Goal: Task Accomplishment & Management: Manage account settings

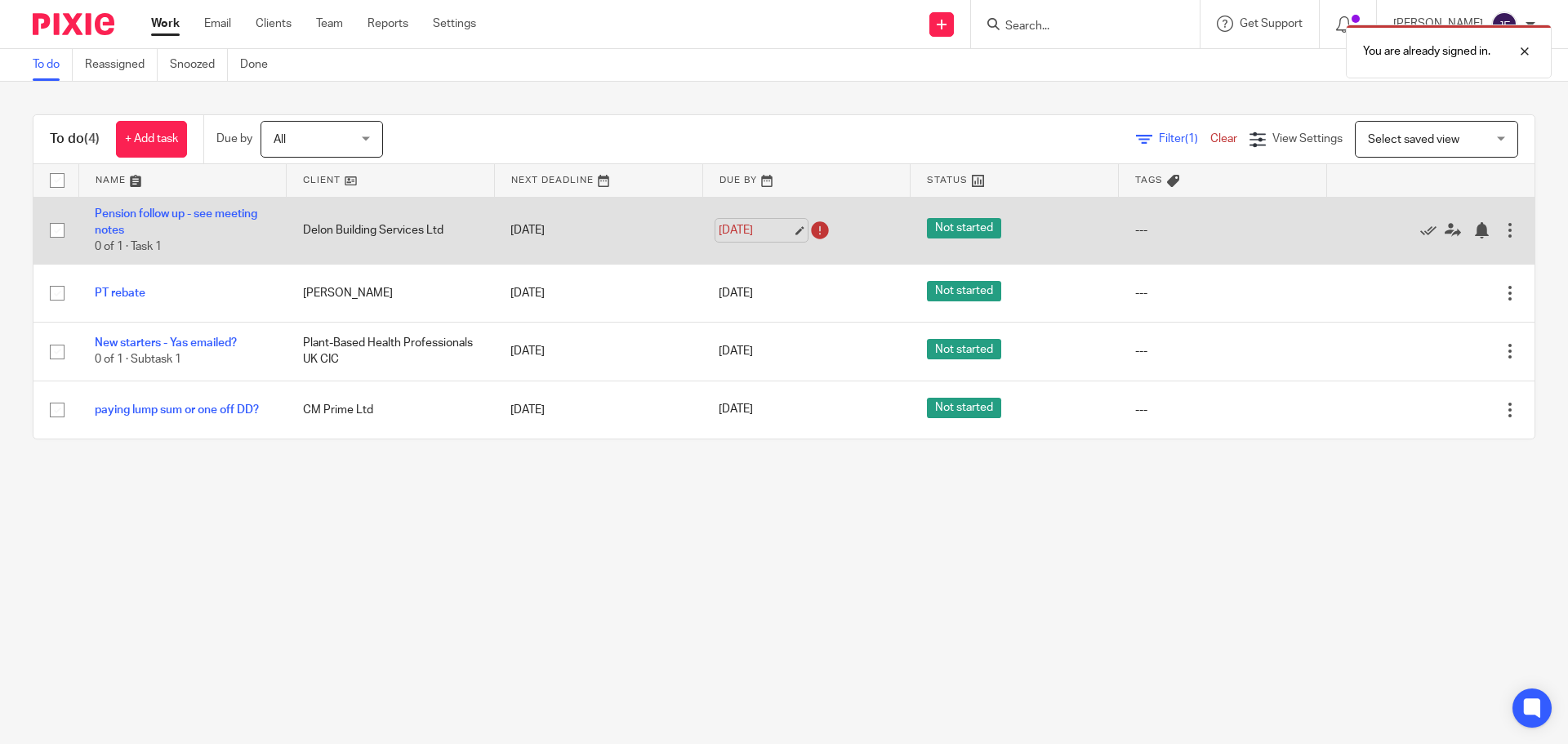
click at [742, 225] on link "13 Aug 2025" at bounding box center [755, 230] width 73 height 17
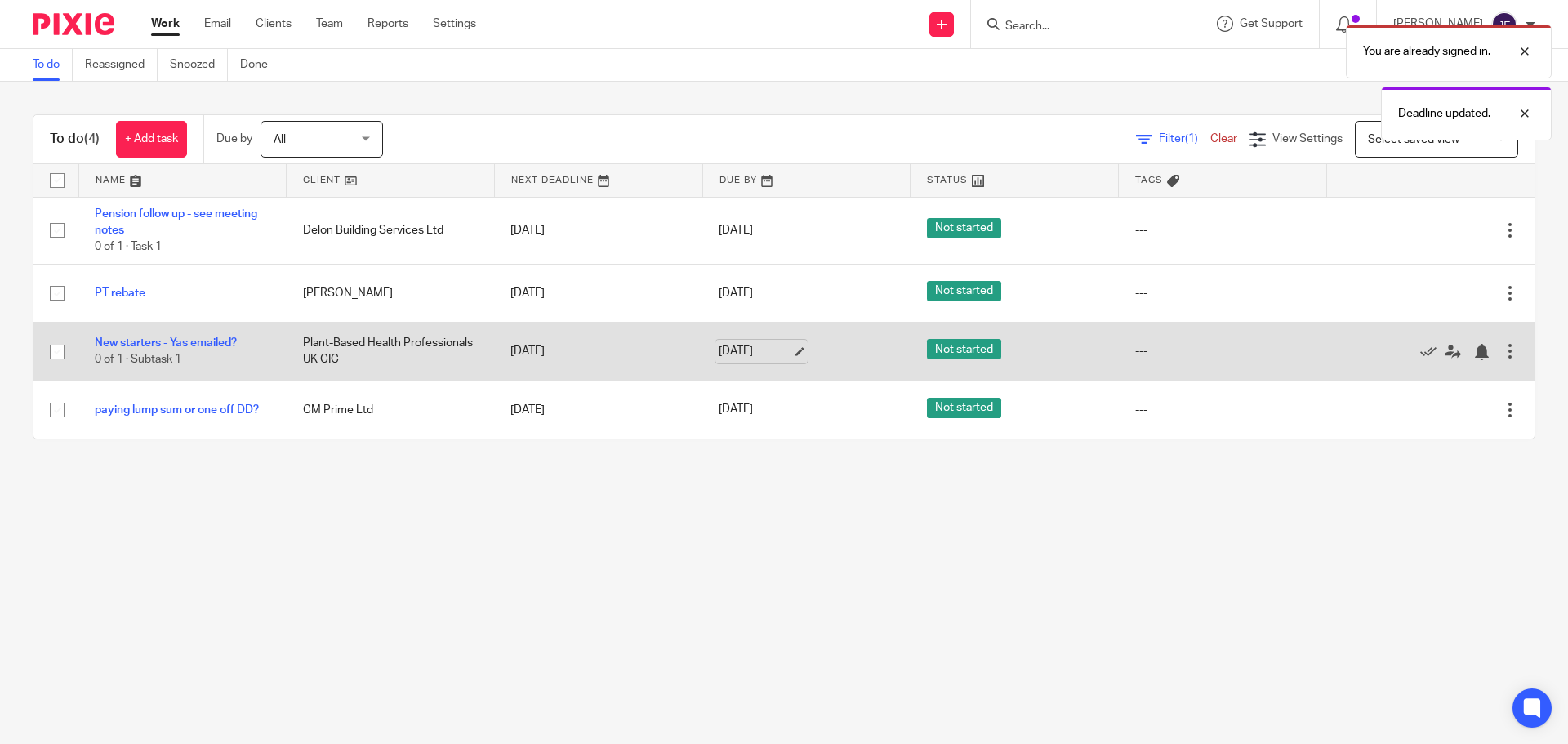
click at [752, 355] on link "[DATE]" at bounding box center [755, 351] width 73 height 17
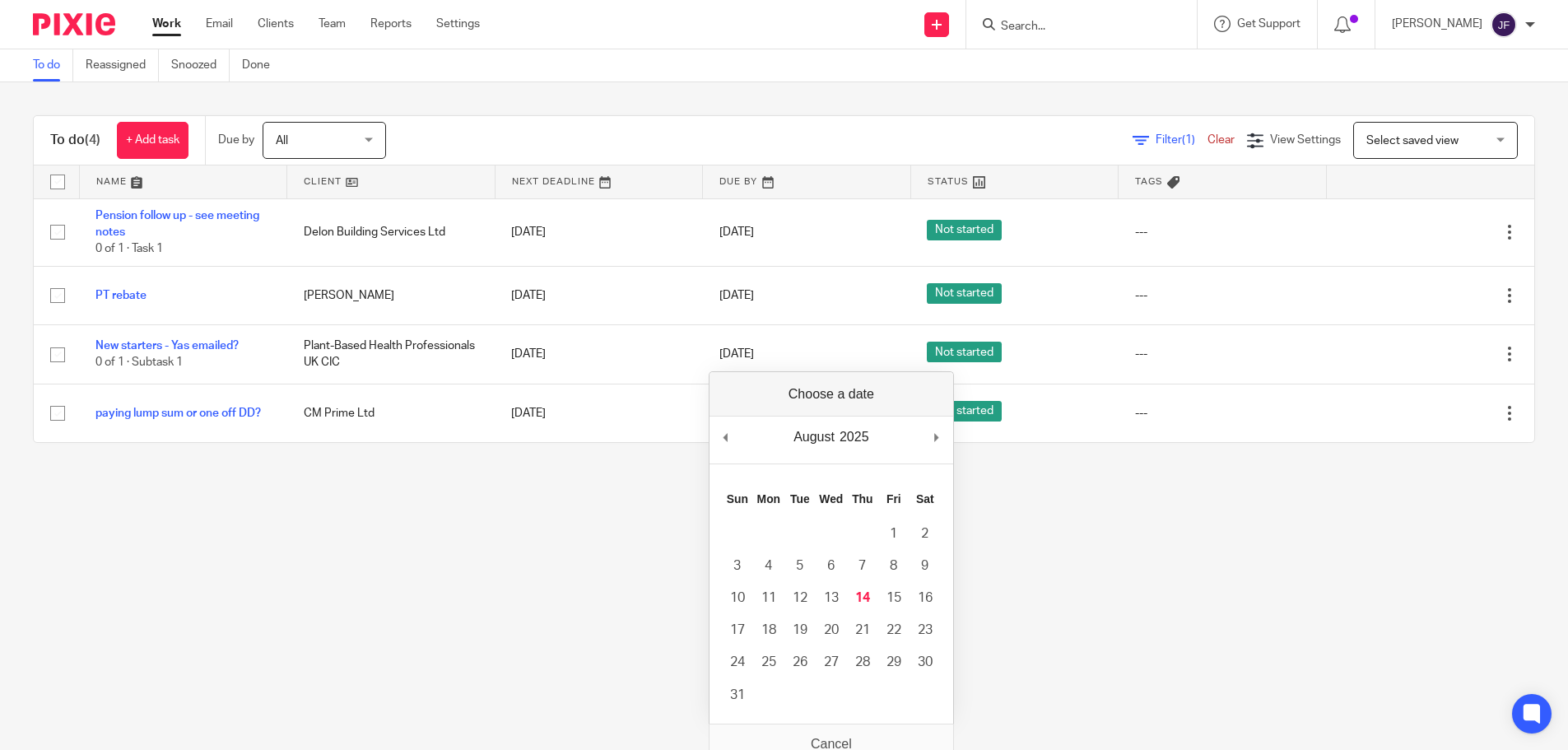
click at [430, 553] on main "To do Reassigned Snoozed Done To do (4) + Add task Due by All All Today Tomorro…" at bounding box center [784, 375] width 1568 height 750
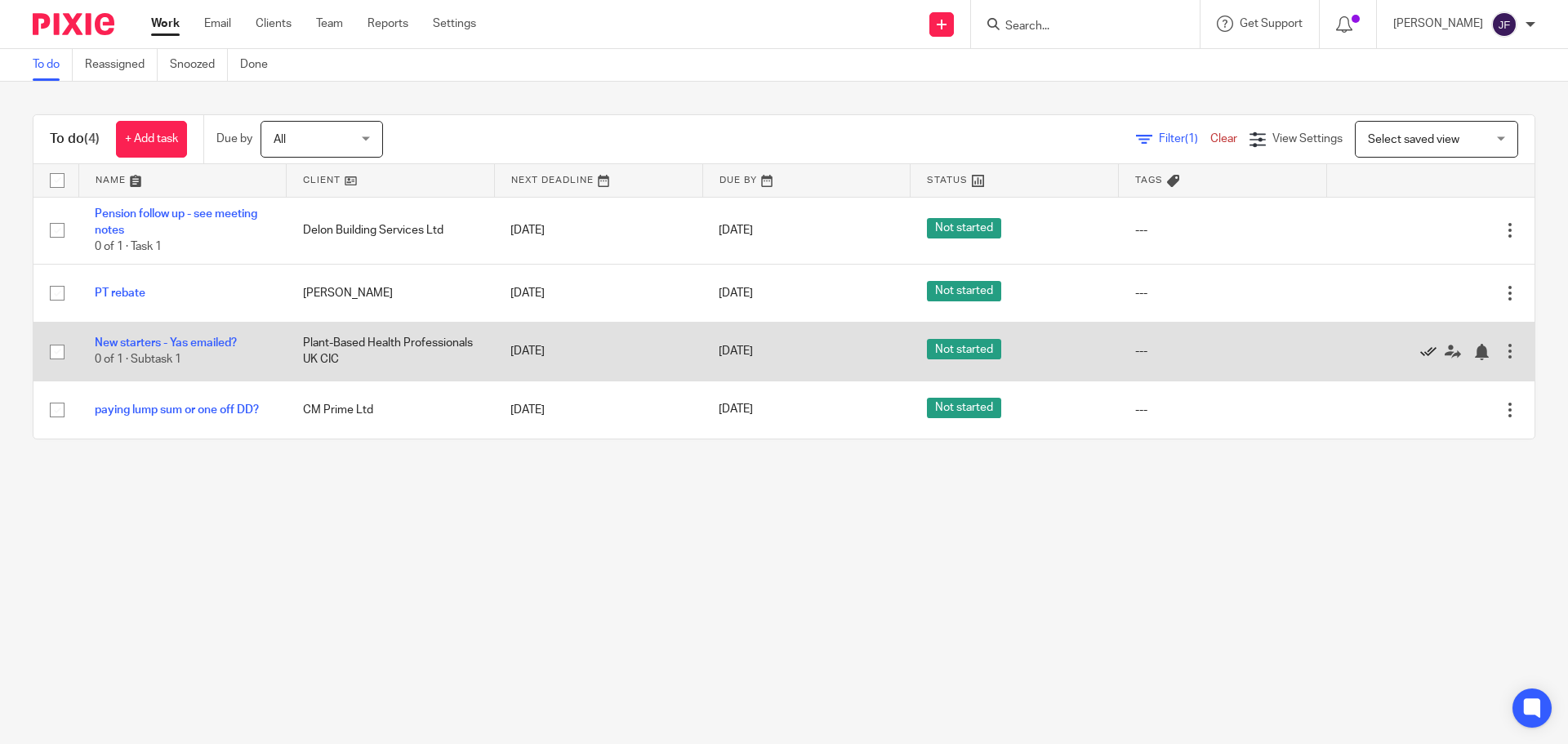
click at [1420, 351] on icon at bounding box center [1428, 352] width 16 height 16
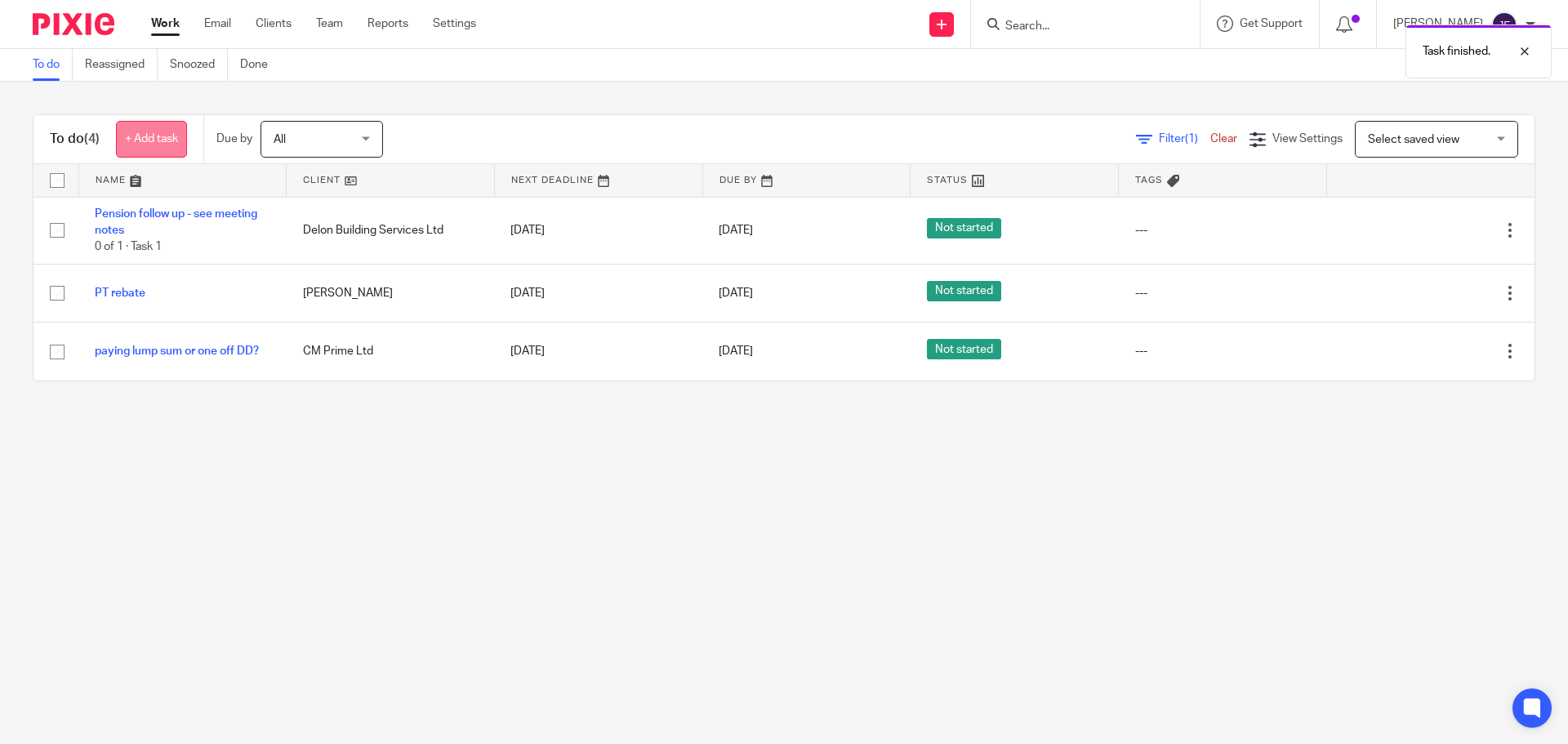
click at [141, 151] on link "+ Add task" at bounding box center [152, 139] width 71 height 37
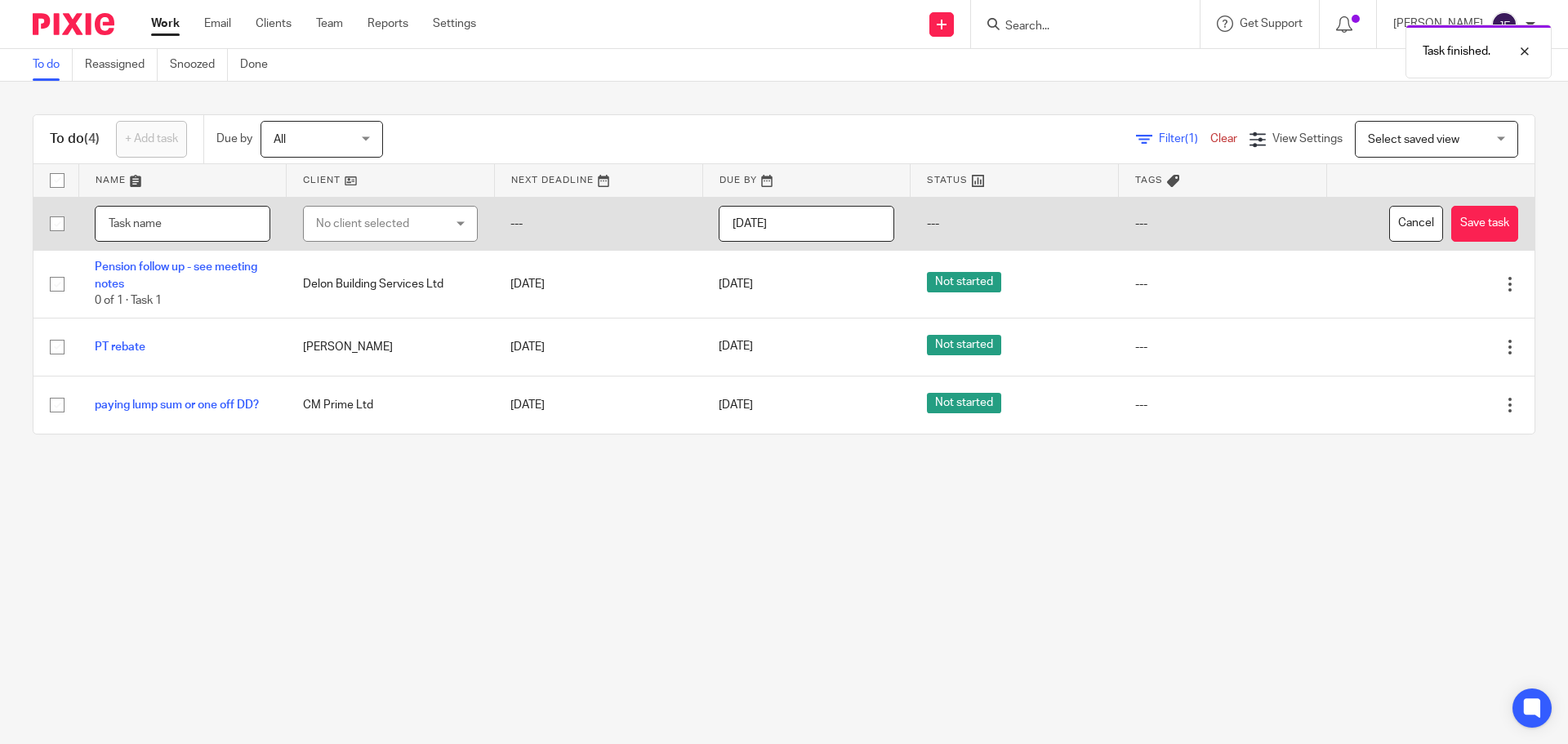
click at [185, 229] on input "text" at bounding box center [182, 224] width 175 height 37
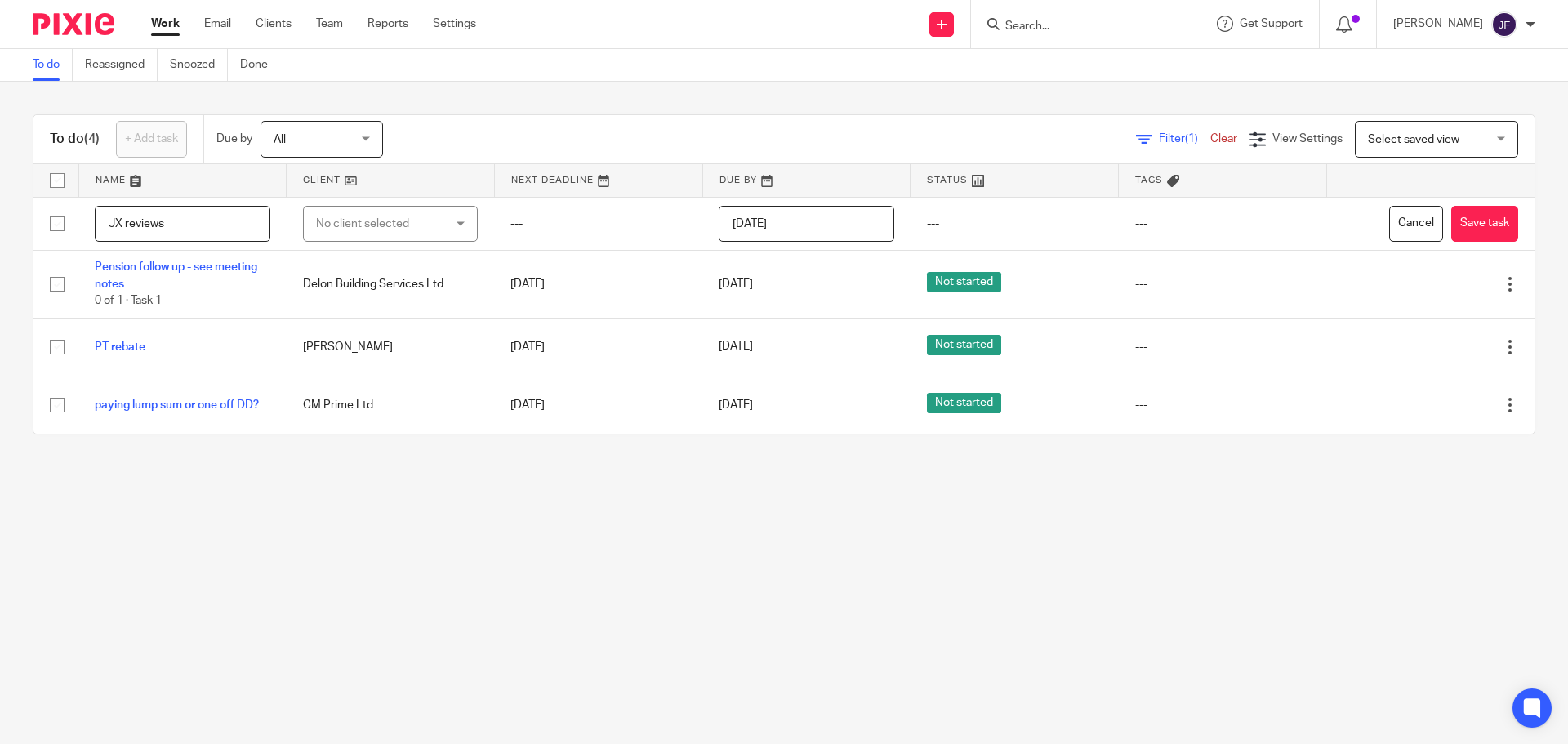
type input "JX reviews"
drag, startPoint x: 366, startPoint y: 194, endPoint x: 367, endPoint y: 208, distance: 14.0
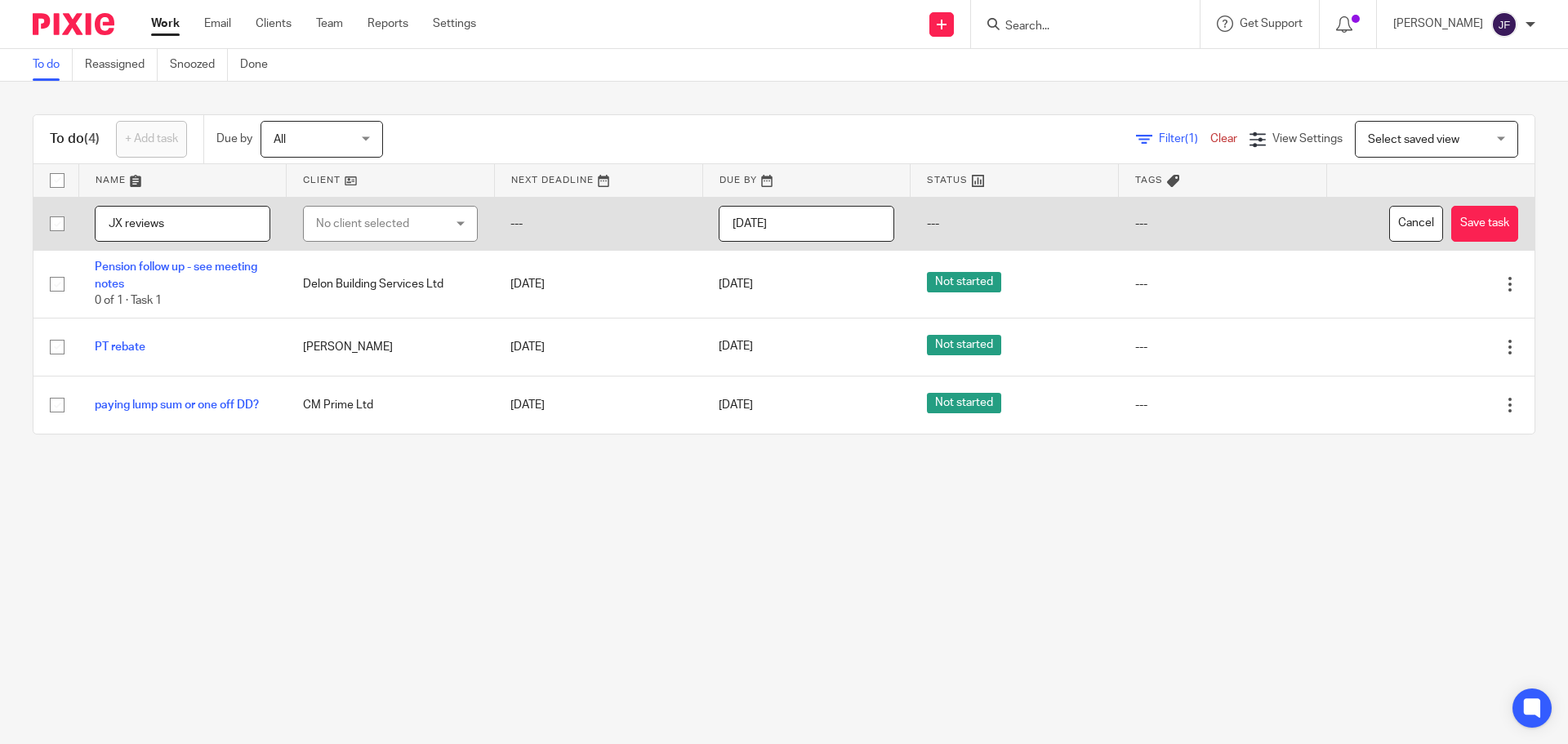
click at [366, 195] on link at bounding box center [390, 180] width 207 height 33
click at [369, 211] on div "No client selected" at bounding box center [381, 223] width 129 height 35
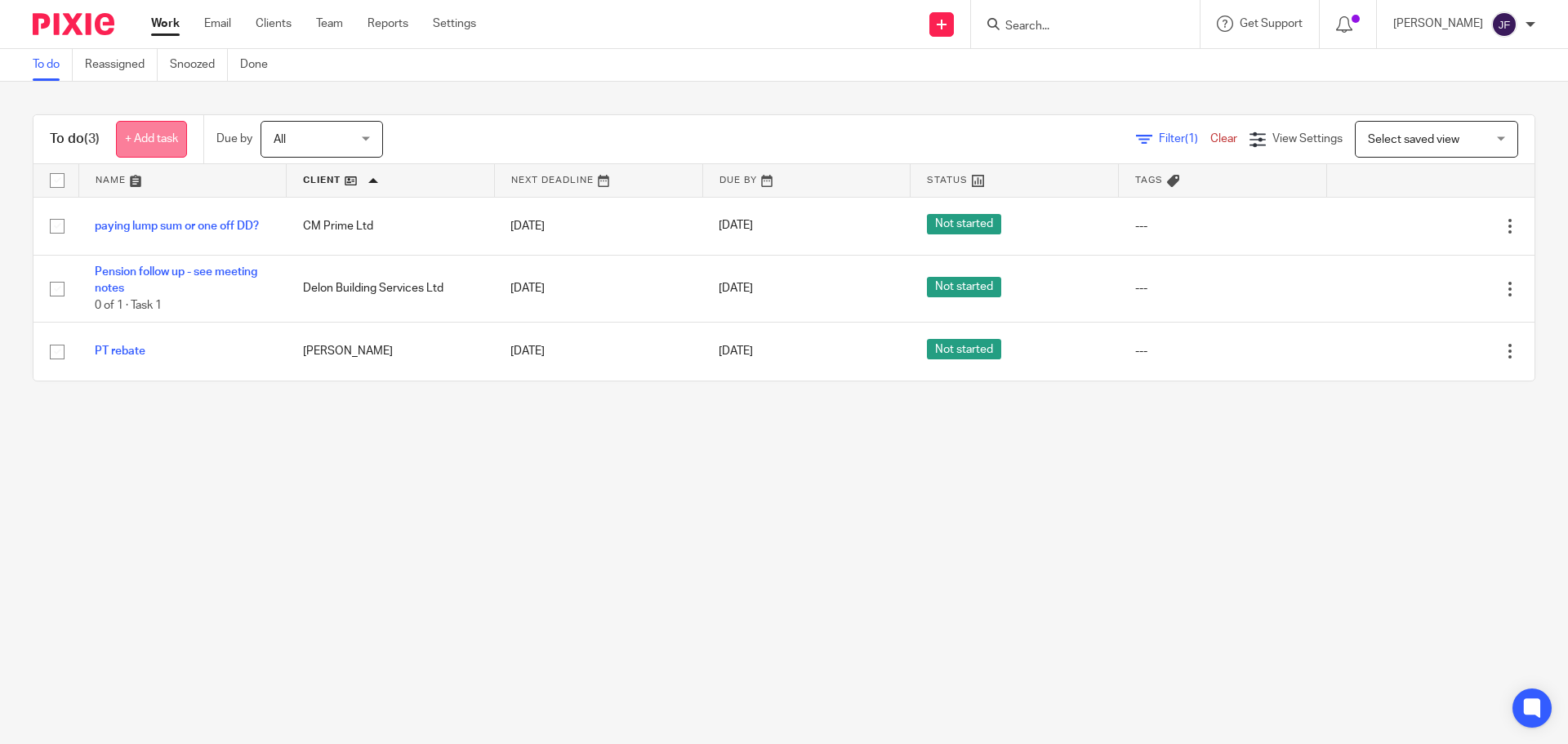
click at [183, 141] on link "+ Add task" at bounding box center [152, 139] width 71 height 37
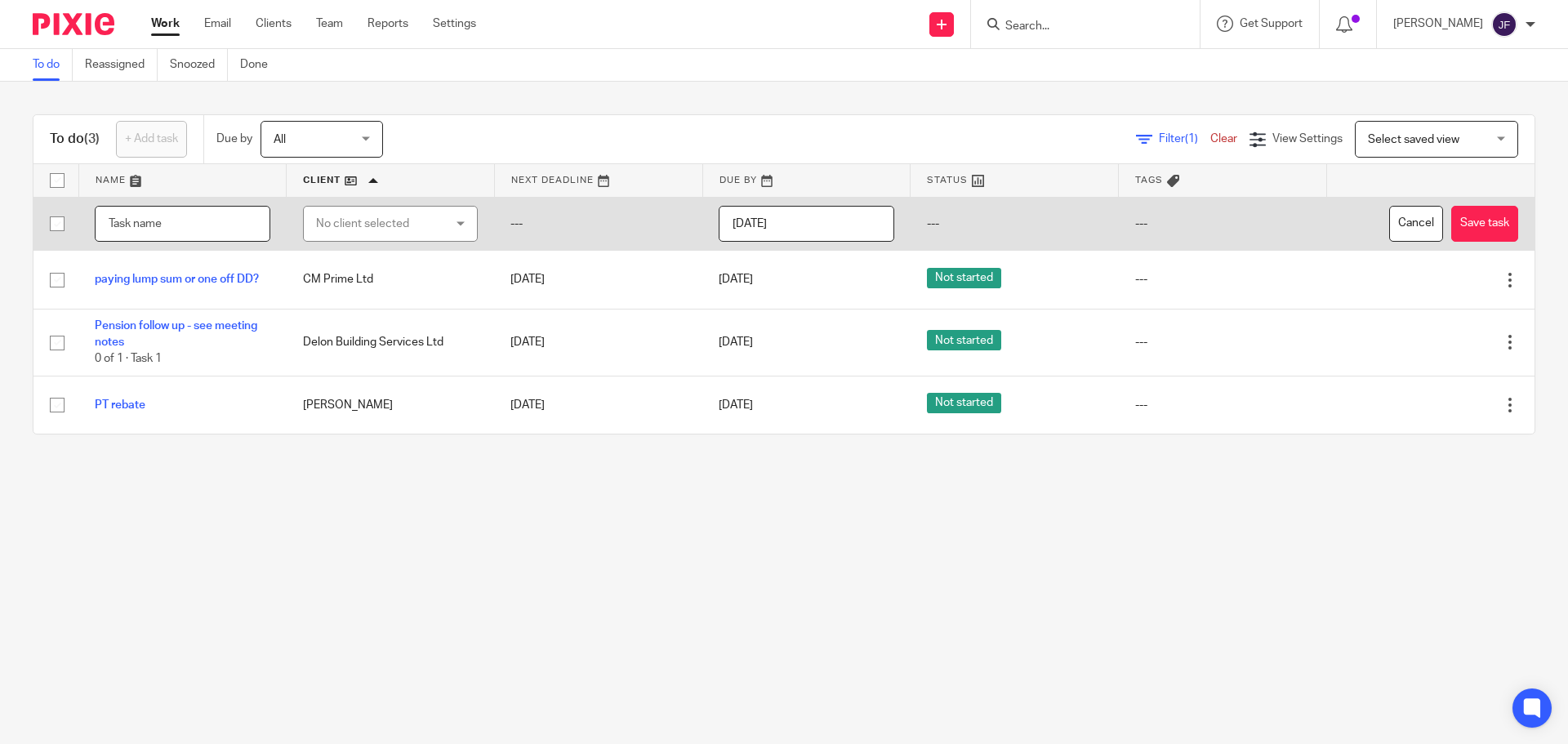
click at [175, 226] on input "text" at bounding box center [182, 224] width 175 height 37
type input "JX reviews"
click at [402, 228] on div "No client selected" at bounding box center [381, 223] width 129 height 35
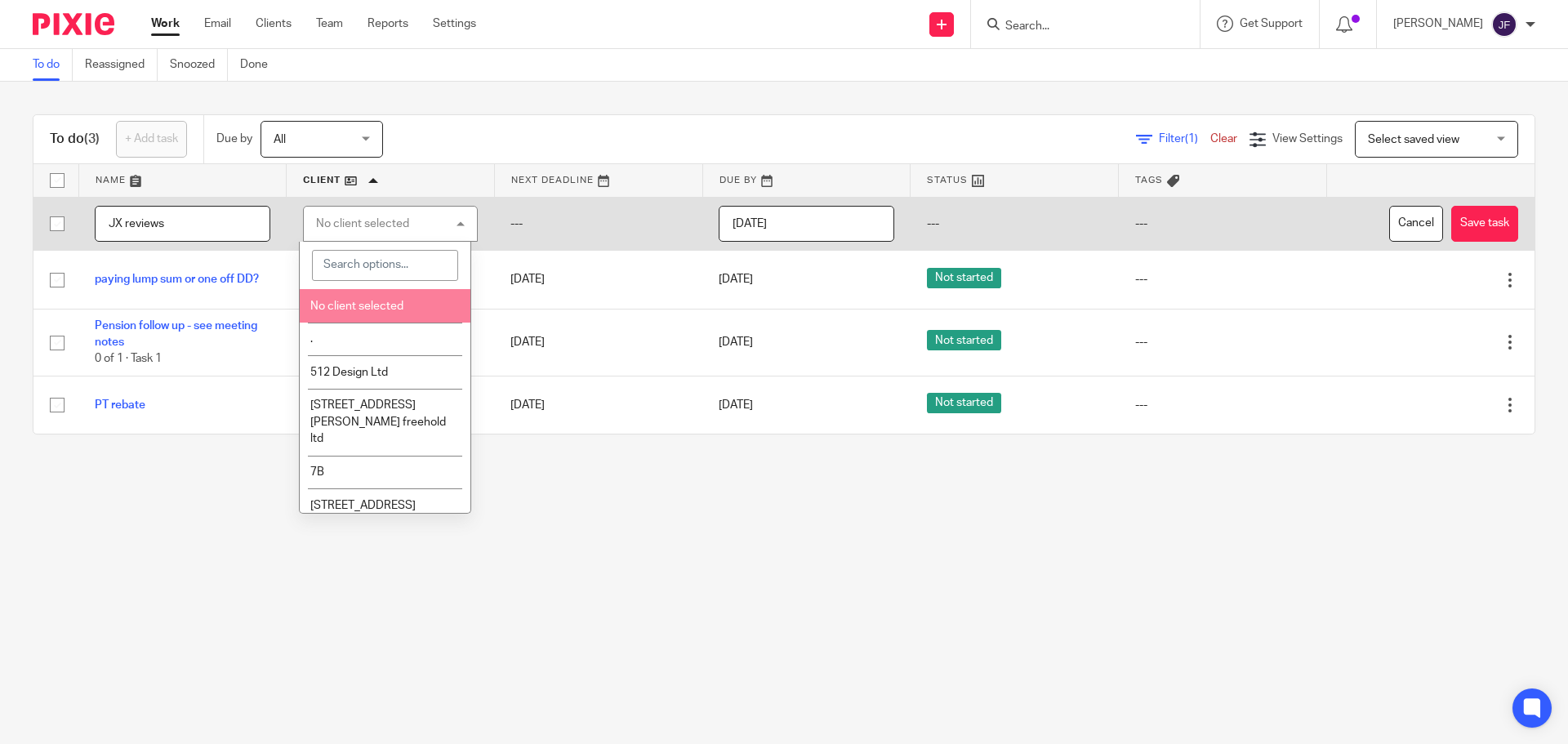
click at [400, 310] on span "No client selected" at bounding box center [357, 306] width 93 height 12
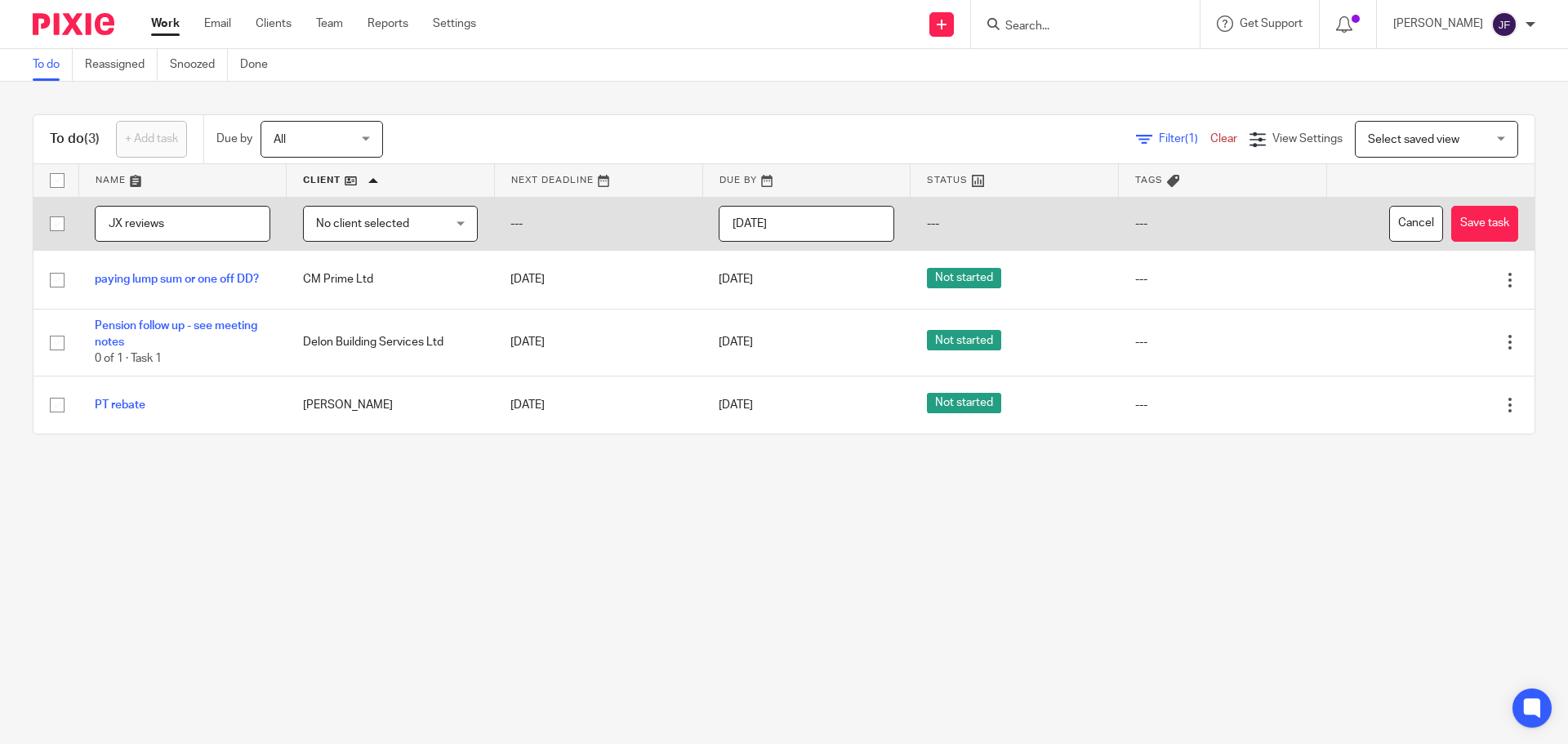
click at [749, 221] on input "2025-08-14" at bounding box center [806, 224] width 175 height 37
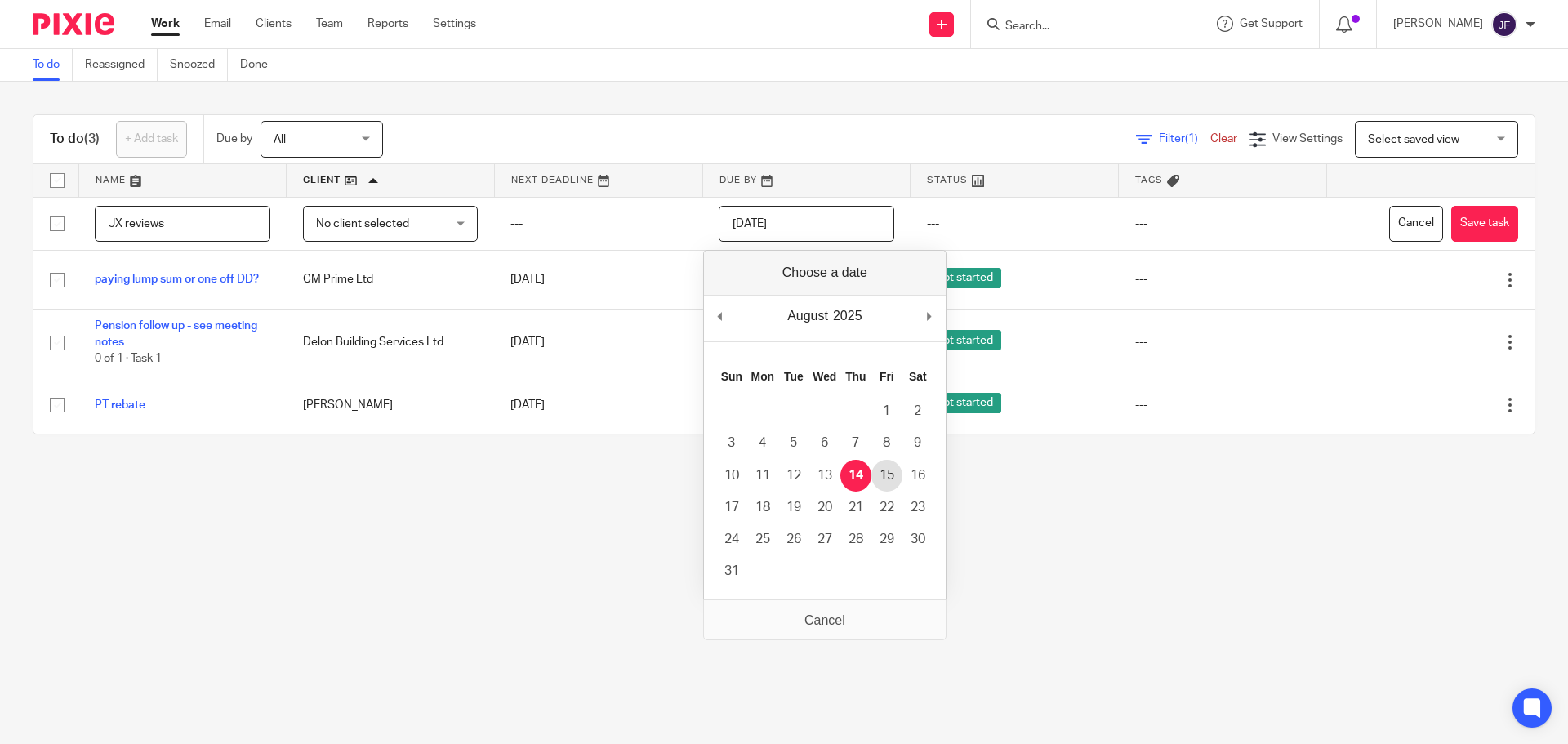
type input "2025-08-15"
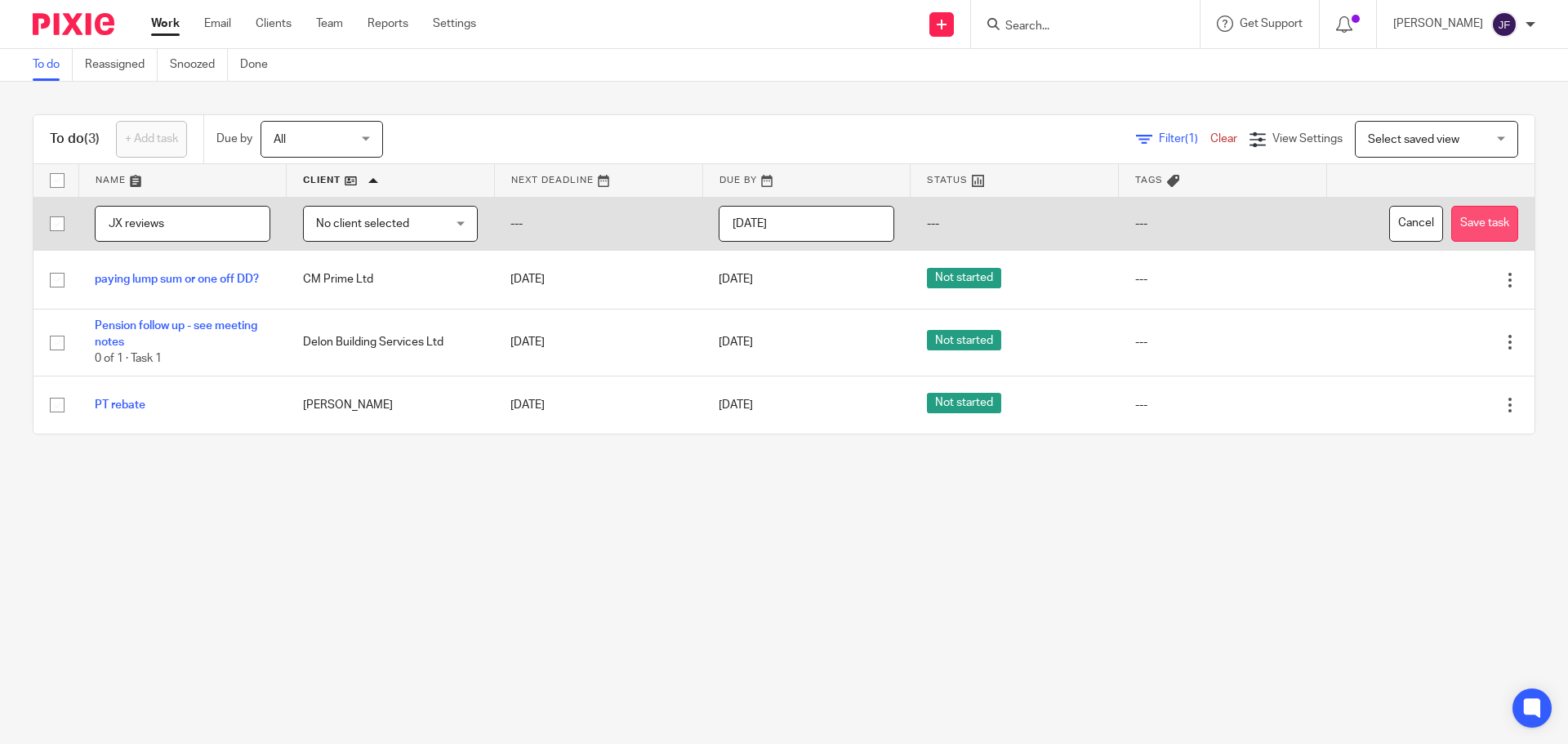
click at [1451, 216] on button "Save task" at bounding box center [1485, 224] width 67 height 37
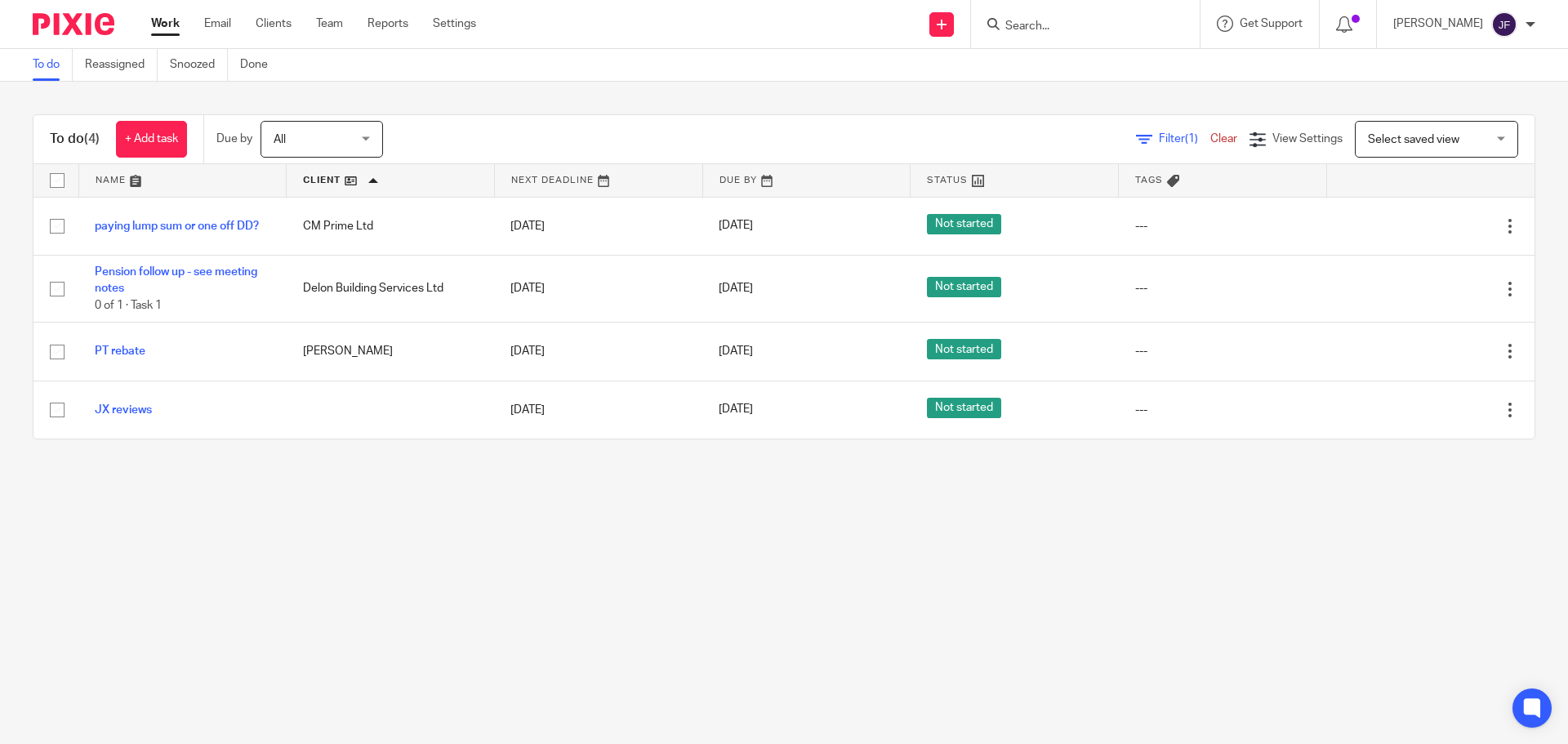
click at [1076, 29] on input "Search" at bounding box center [1077, 27] width 147 height 15
click at [1054, 26] on input "pet food" at bounding box center [1077, 27] width 147 height 15
click at [1053, 26] on input "pet food" at bounding box center [1077, 27] width 147 height 15
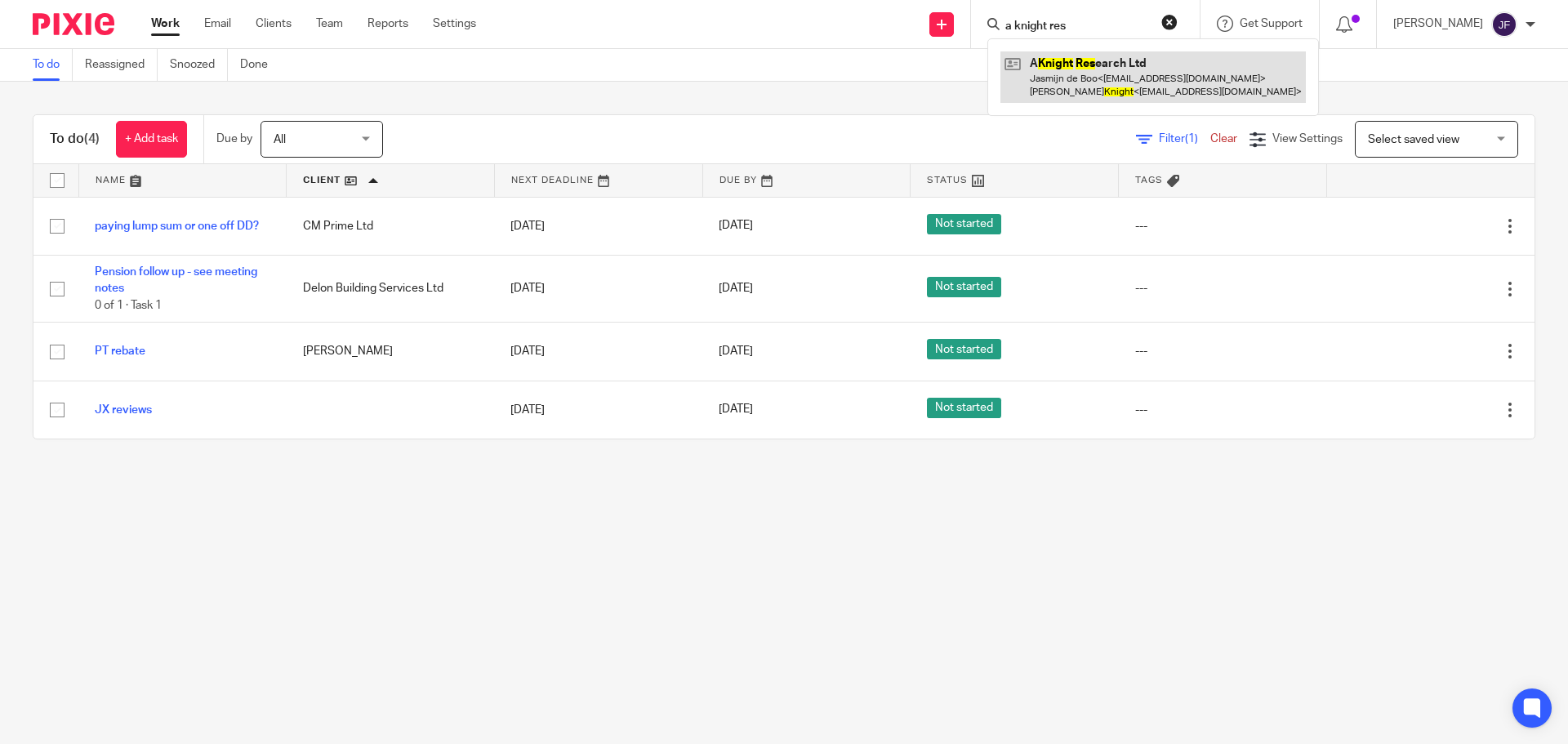
type input "a knight res"
click at [1075, 67] on link at bounding box center [1153, 76] width 305 height 51
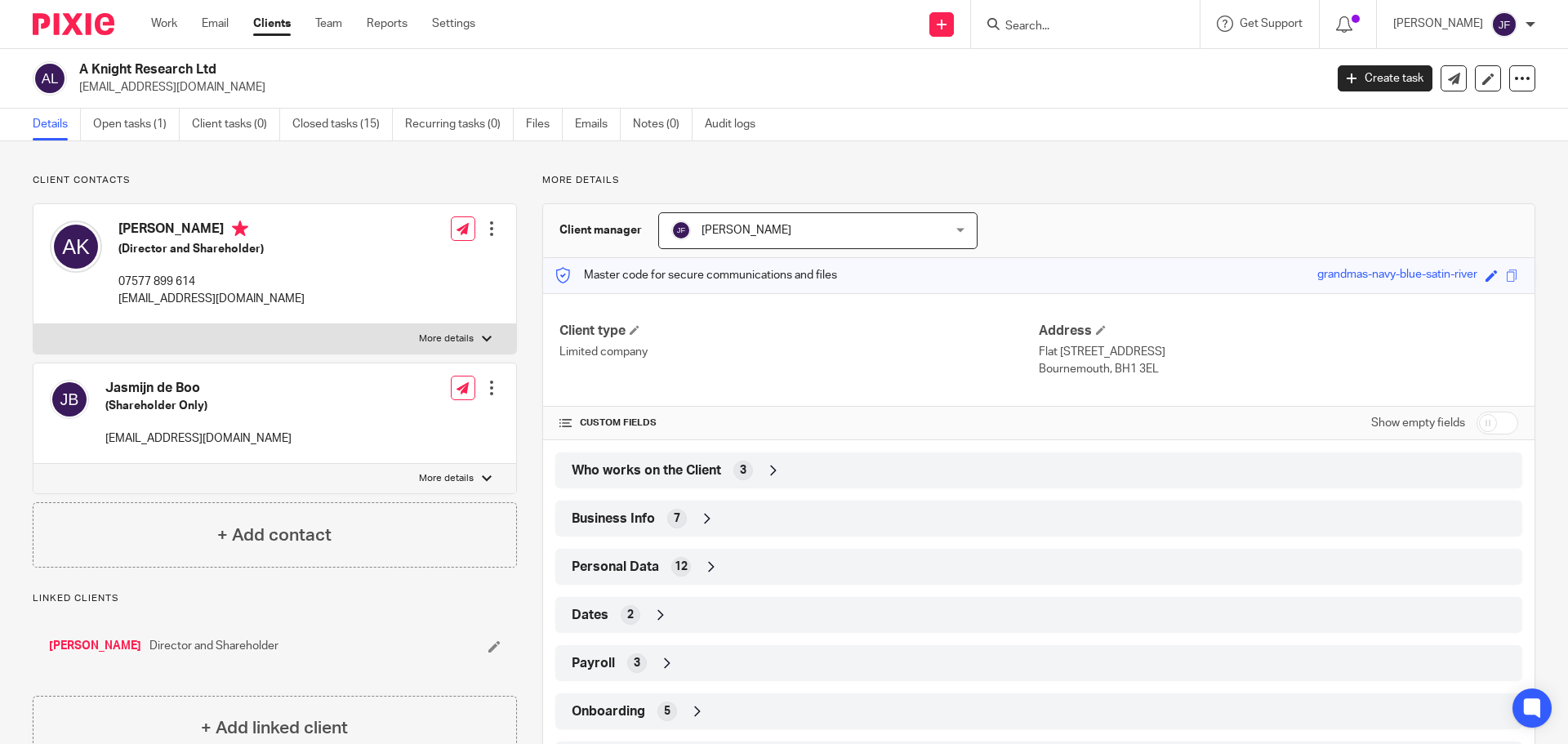
click at [104, 21] on img at bounding box center [73, 24] width 81 height 22
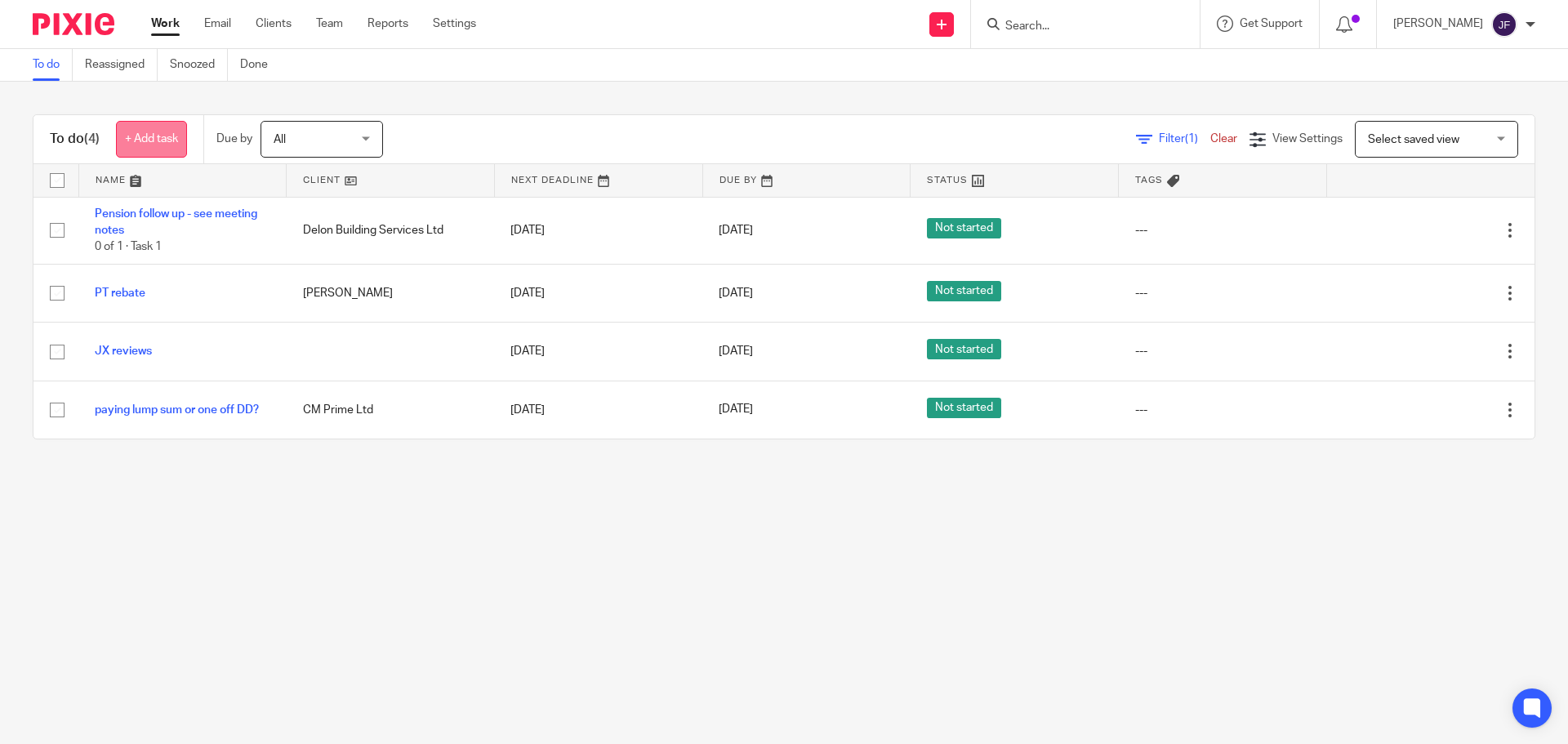
click at [173, 151] on link "+ Add task" at bounding box center [152, 139] width 71 height 37
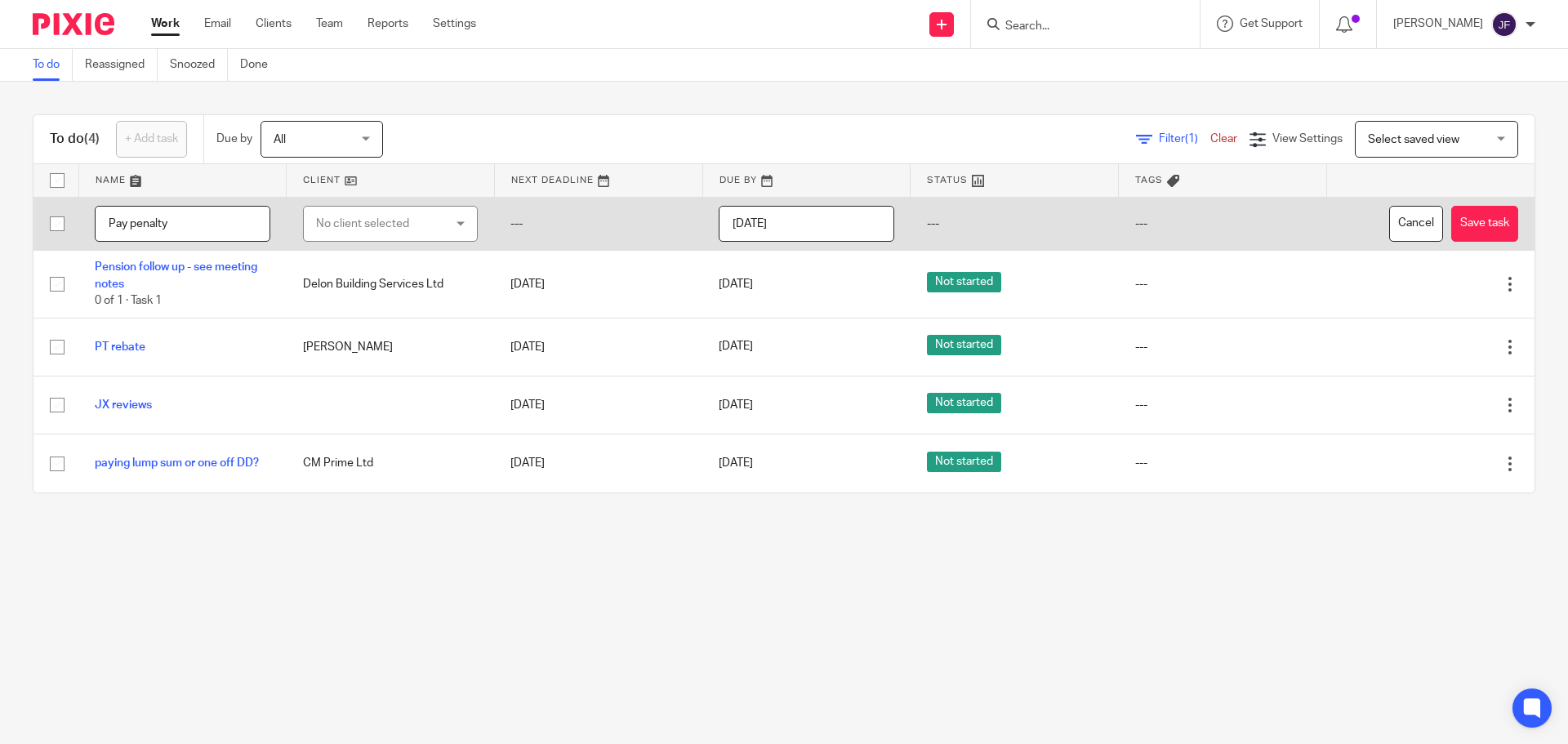
type input "Pay penalty"
click at [346, 230] on div "No client selected" at bounding box center [381, 223] width 129 height 35
type input "five no"
click at [368, 308] on span "Five not 10 Ltd" at bounding box center [348, 306] width 76 height 12
click at [1462, 216] on button "Save task" at bounding box center [1485, 224] width 67 height 37
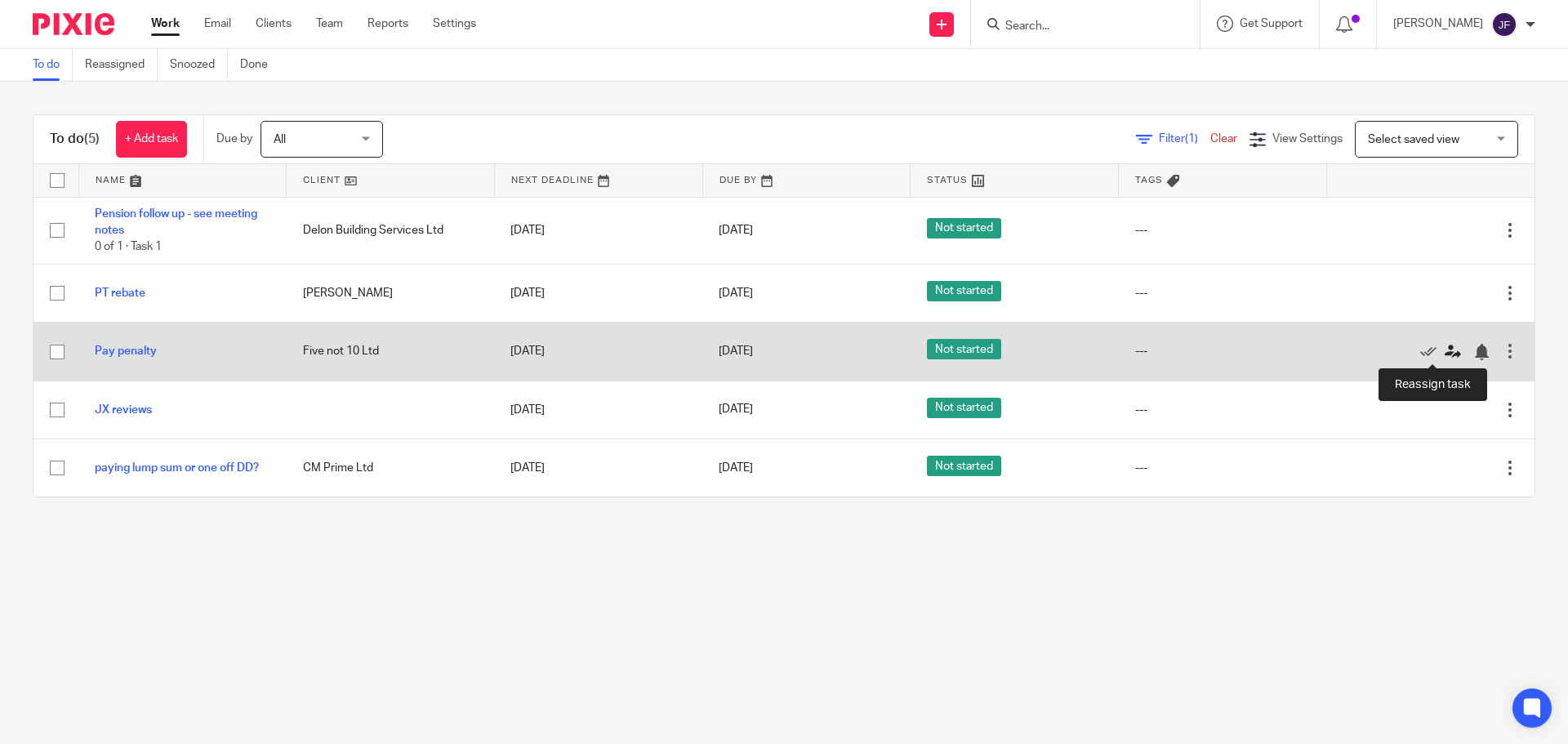
click at [1445, 350] on icon at bounding box center [1453, 352] width 16 height 16
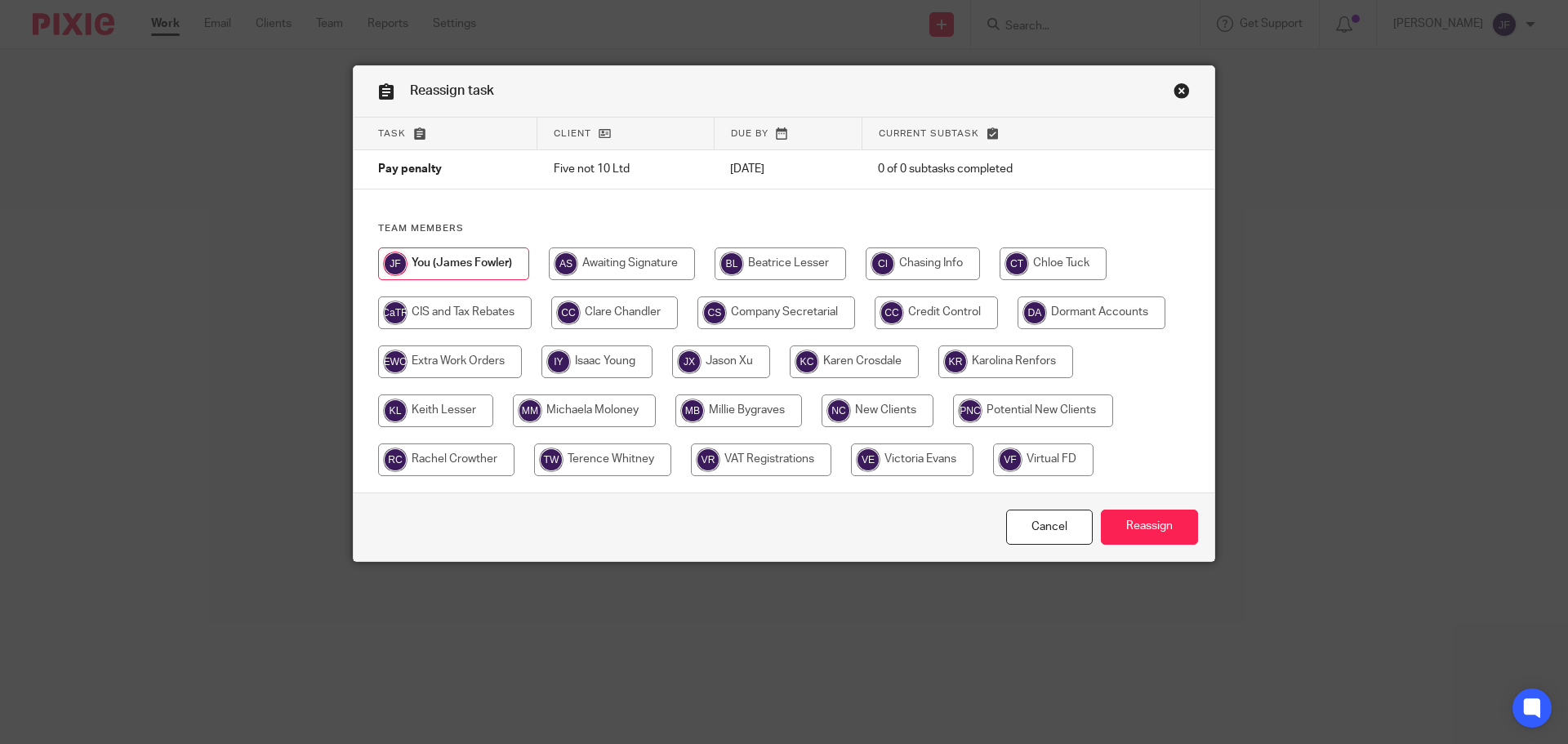
click at [448, 411] on input "radio" at bounding box center [435, 410] width 115 height 33
radio input "true"
click at [1175, 526] on input "Reassign" at bounding box center [1150, 526] width 97 height 35
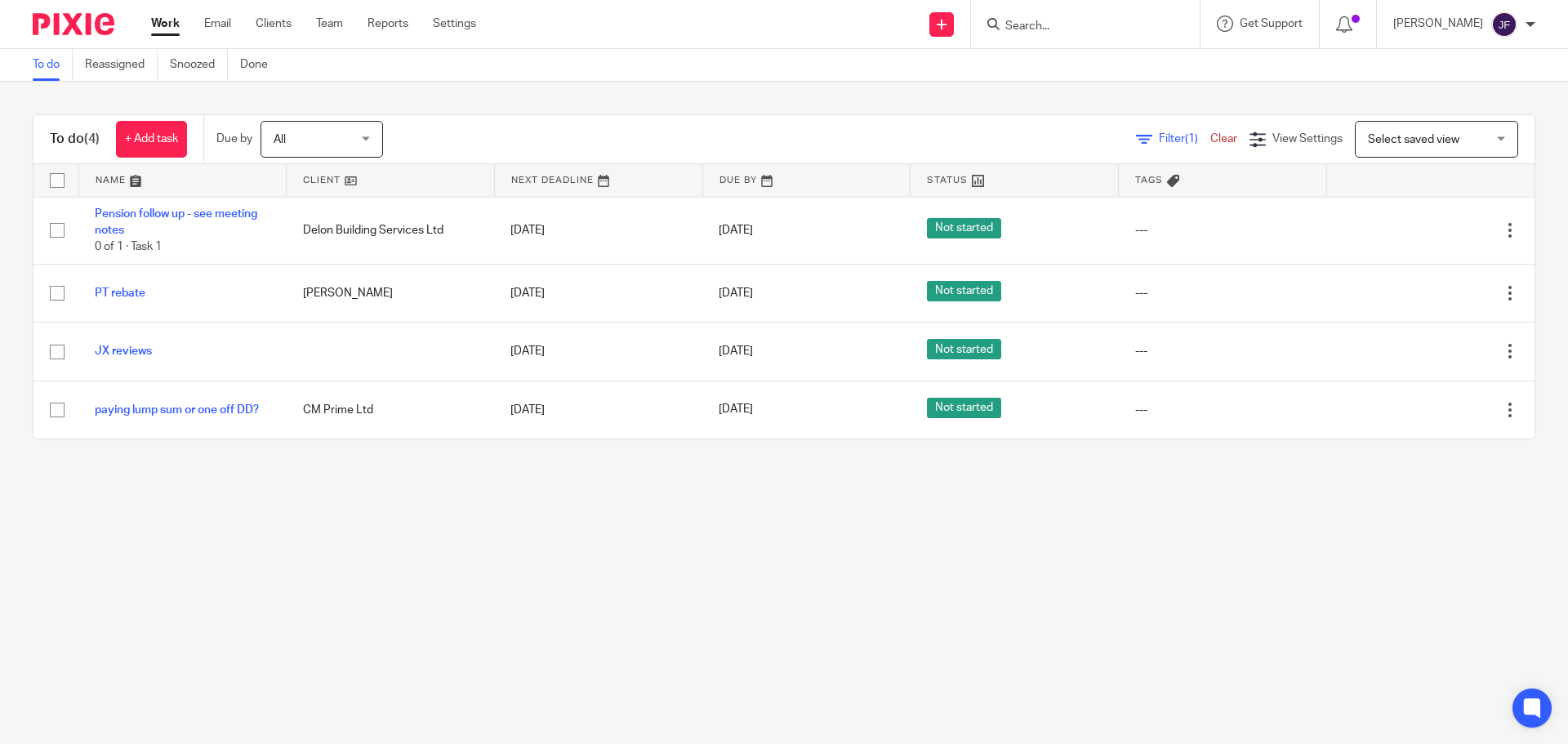
click at [1043, 16] on form at bounding box center [1090, 24] width 173 height 21
click at [1042, 24] on input "Search" at bounding box center [1077, 27] width 147 height 15
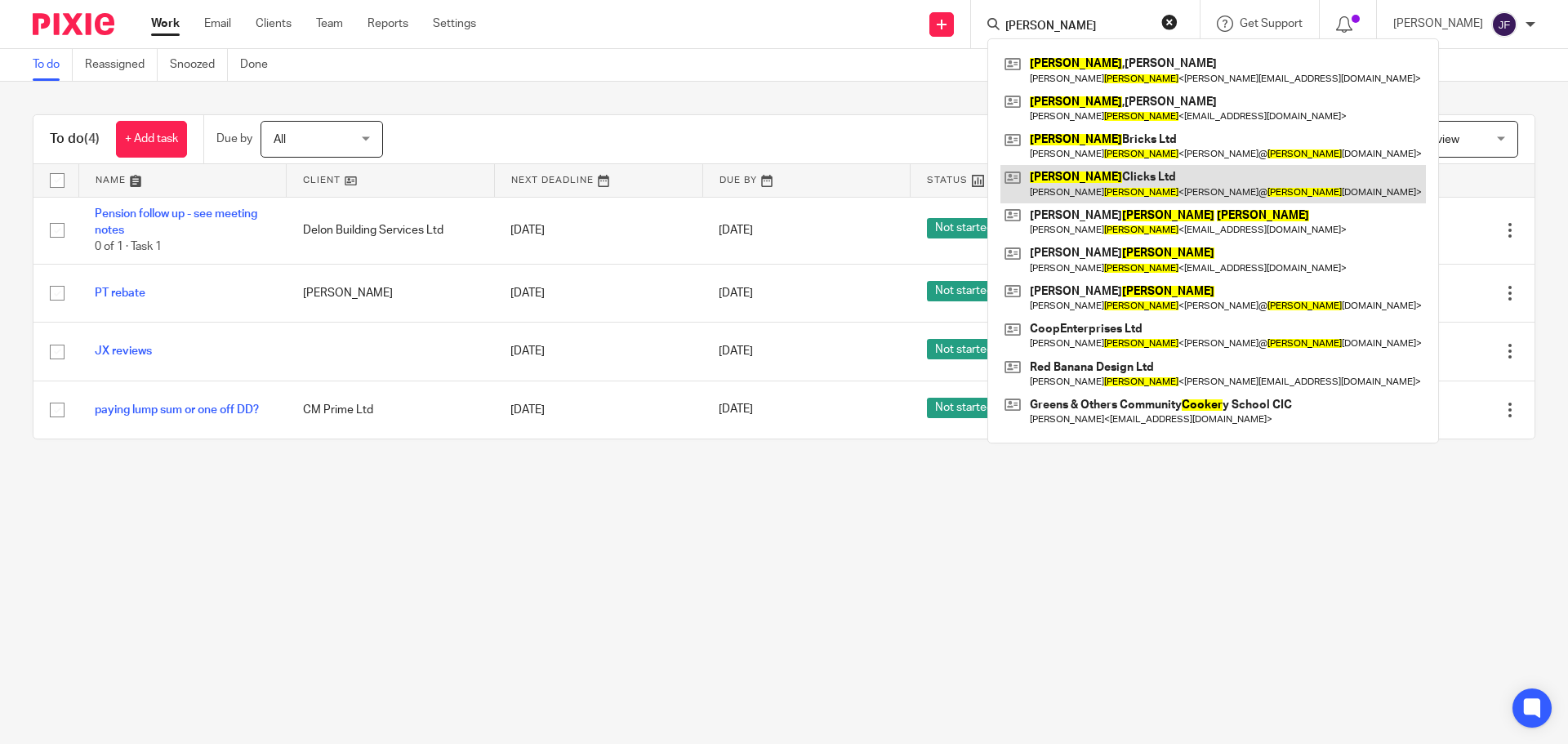
type input "cooper"
click at [1157, 184] on link at bounding box center [1212, 183] width 425 height 38
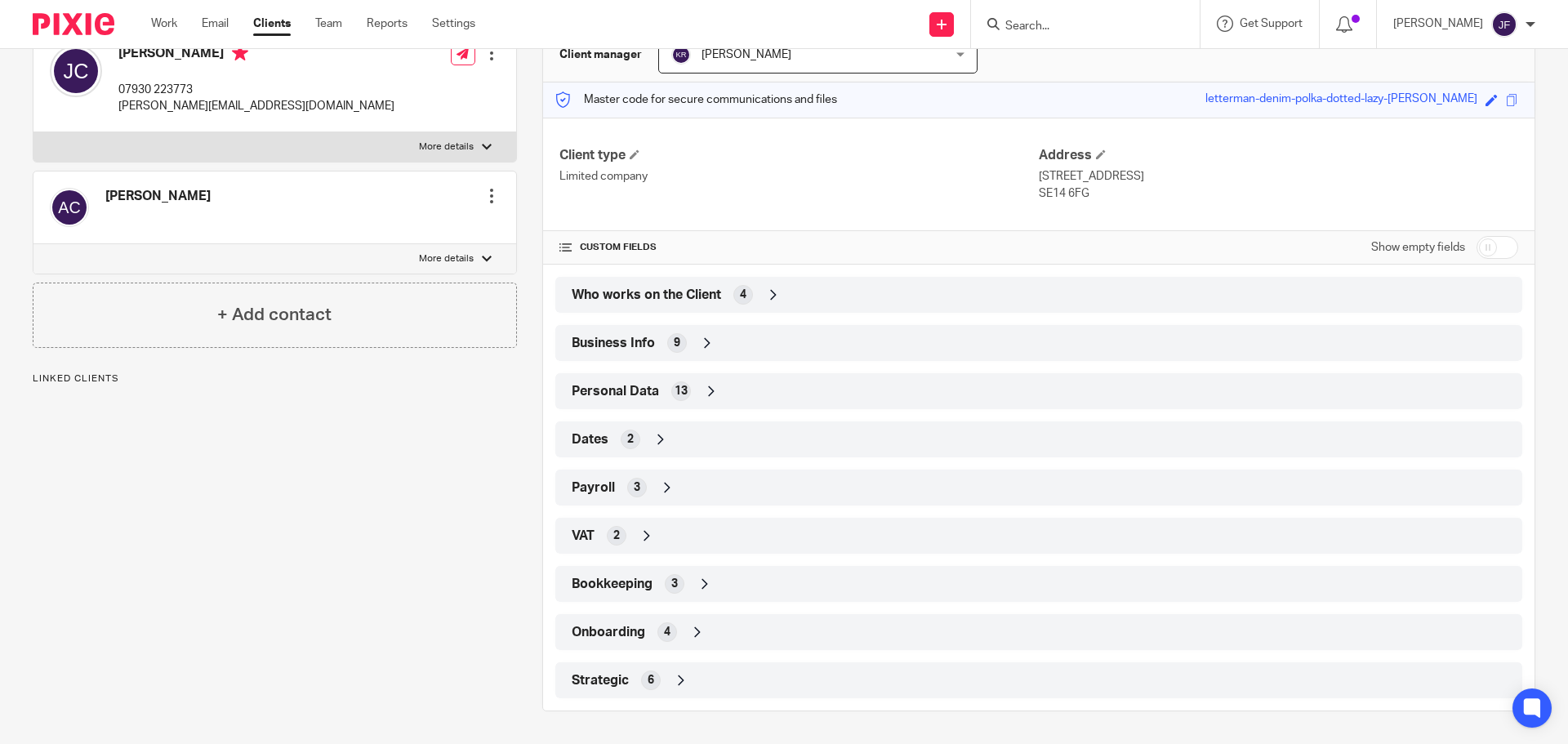
click at [652, 678] on div "6" at bounding box center [651, 680] width 20 height 20
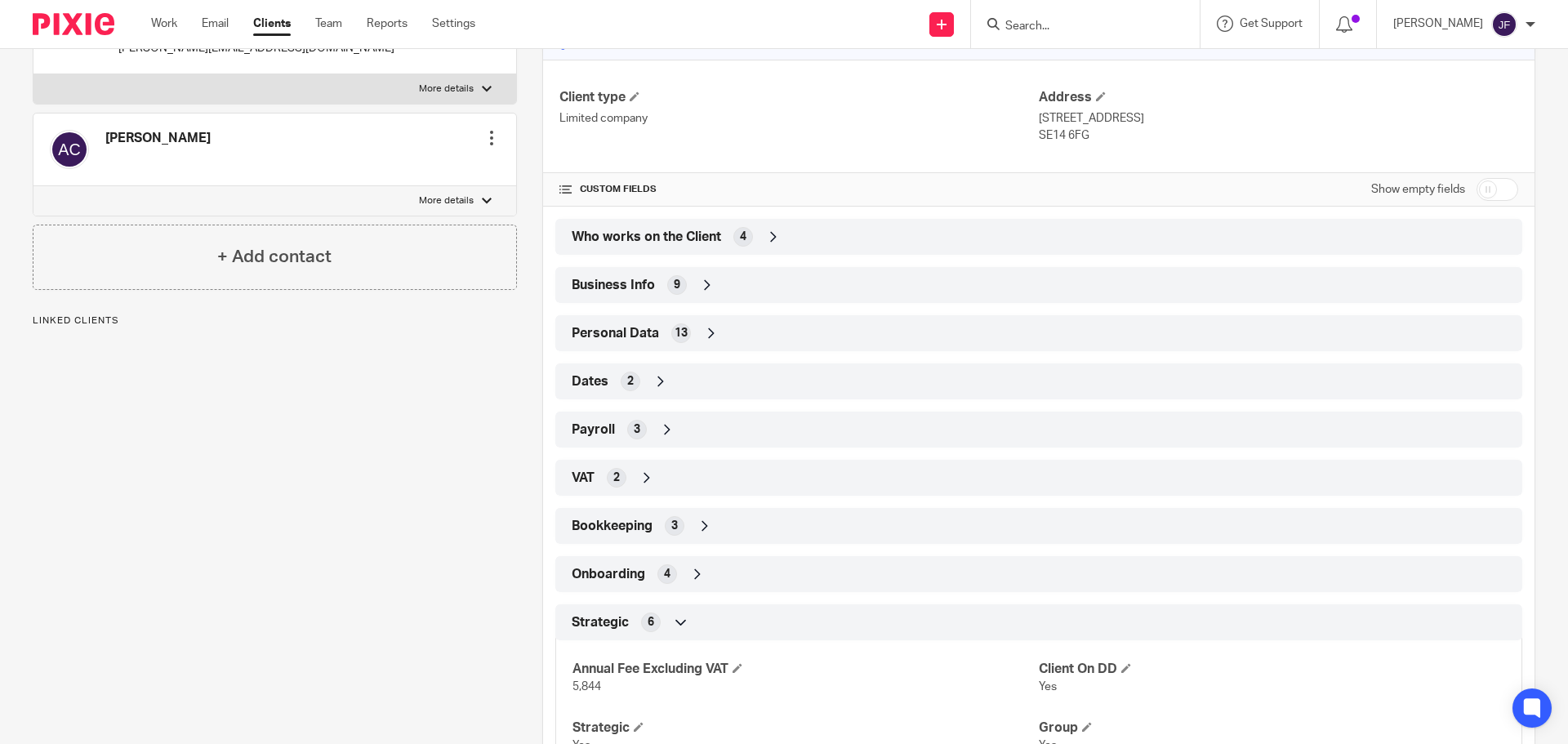
scroll to position [369, 0]
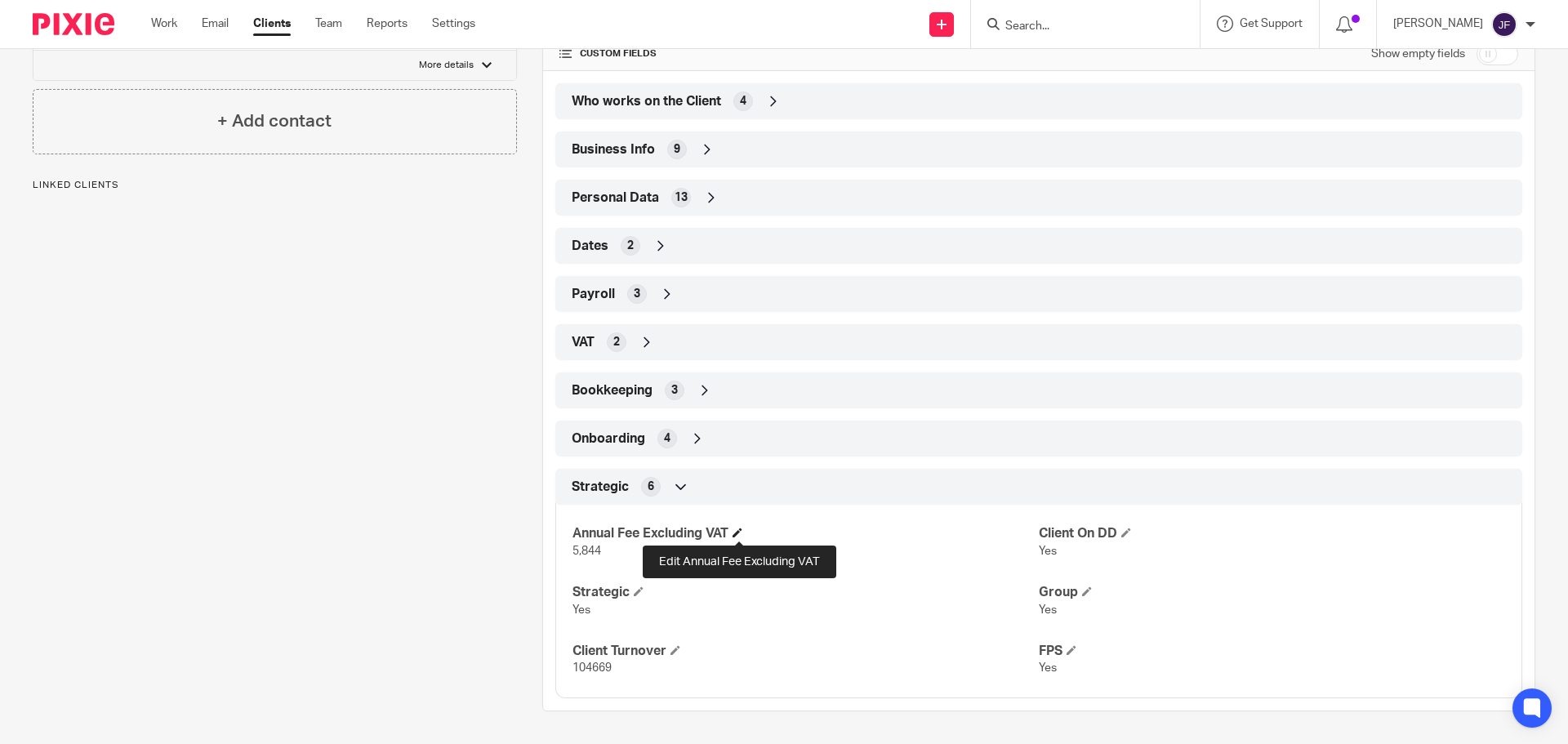
click at [740, 531] on span at bounding box center [737, 532] width 10 height 10
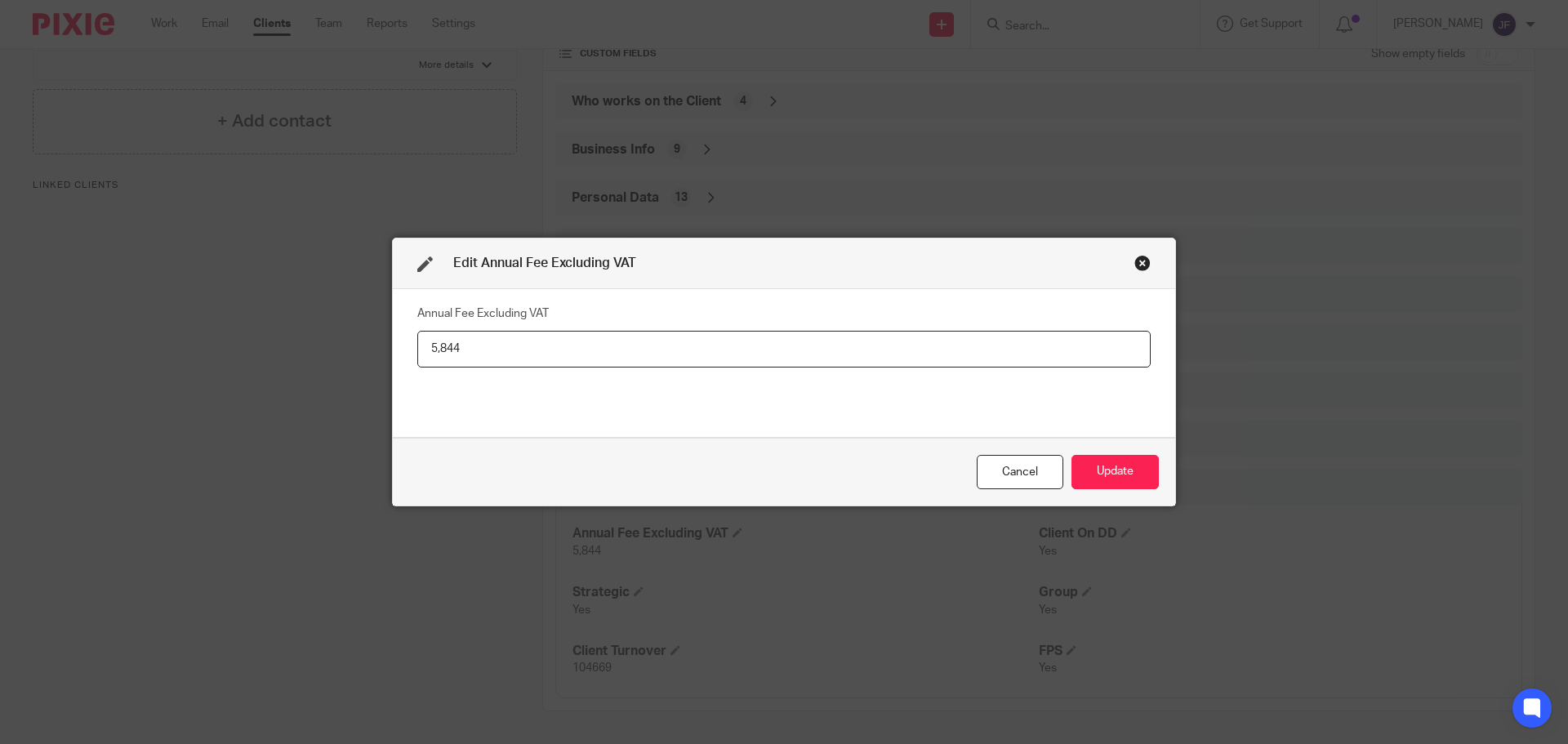
click at [531, 357] on input "5,844" at bounding box center [784, 349] width 733 height 37
type input "8,412"
click at [1102, 476] on button "Update" at bounding box center [1115, 472] width 87 height 35
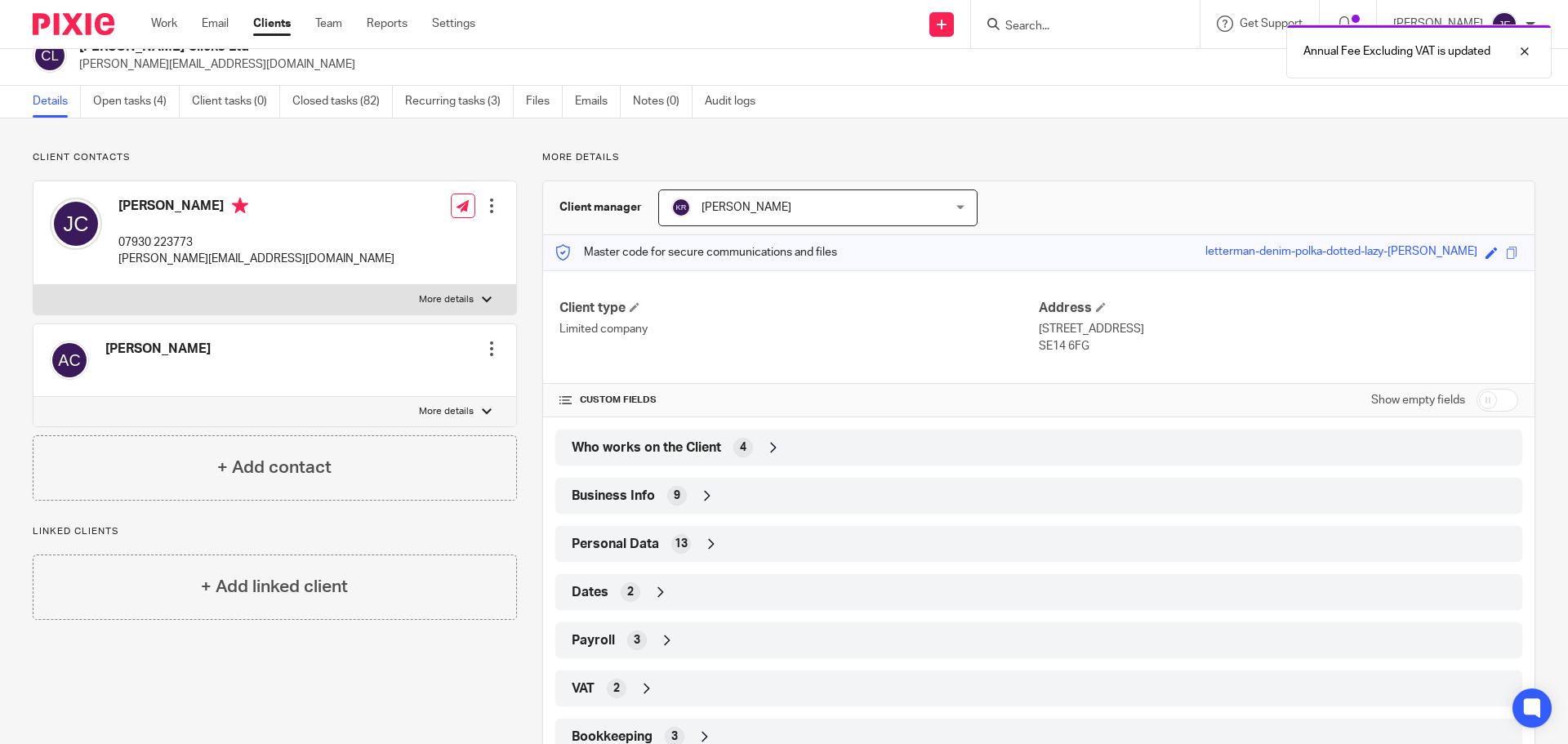
scroll to position [0, 0]
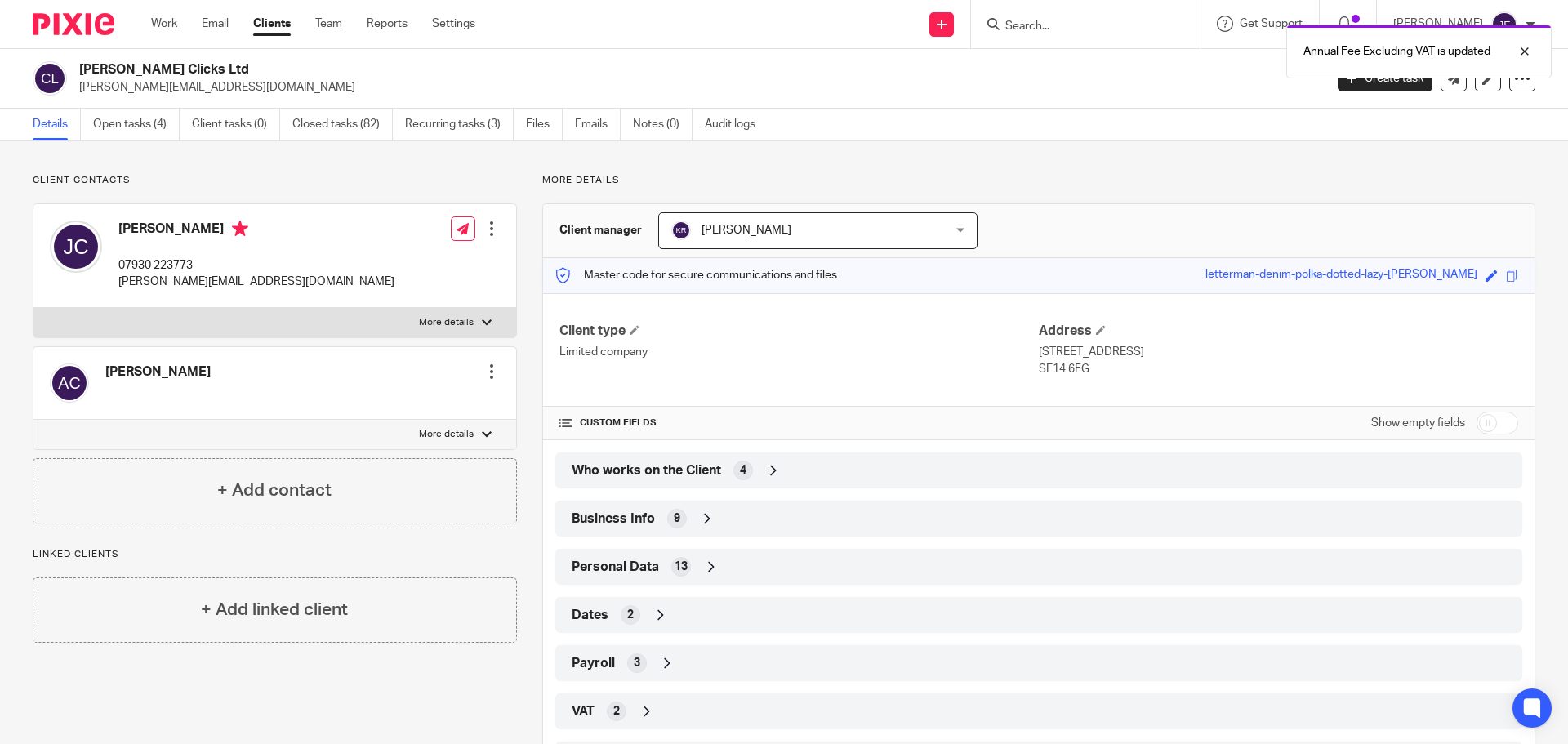
click at [1043, 27] on div "Annual Fee Excluding VAT is updated" at bounding box center [1168, 47] width 767 height 62
click at [1523, 60] on div at bounding box center [1512, 52] width 44 height 20
click at [1111, 33] on input "Search" at bounding box center [1077, 27] width 147 height 15
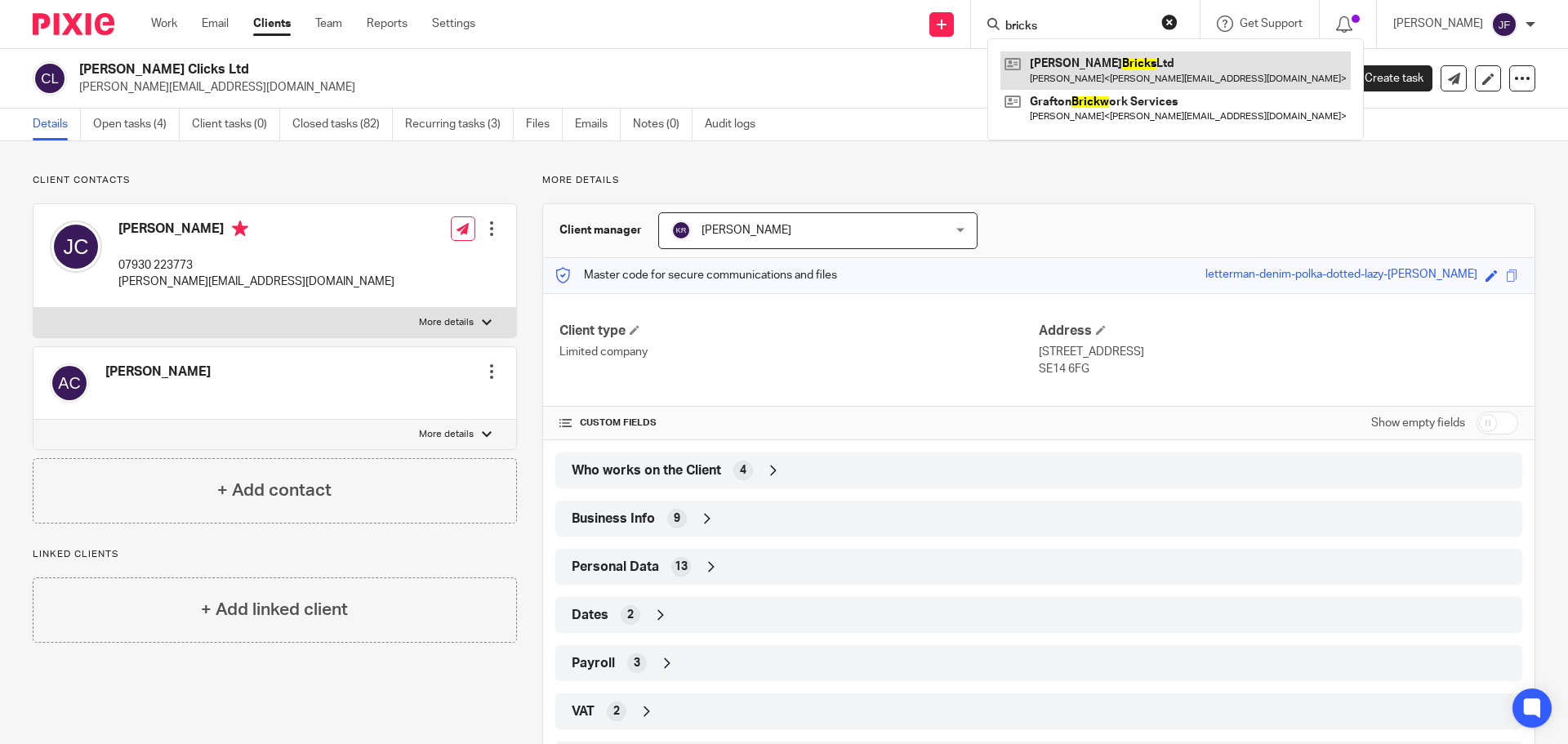
type input "bricks"
click at [1146, 61] on link at bounding box center [1175, 70] width 350 height 38
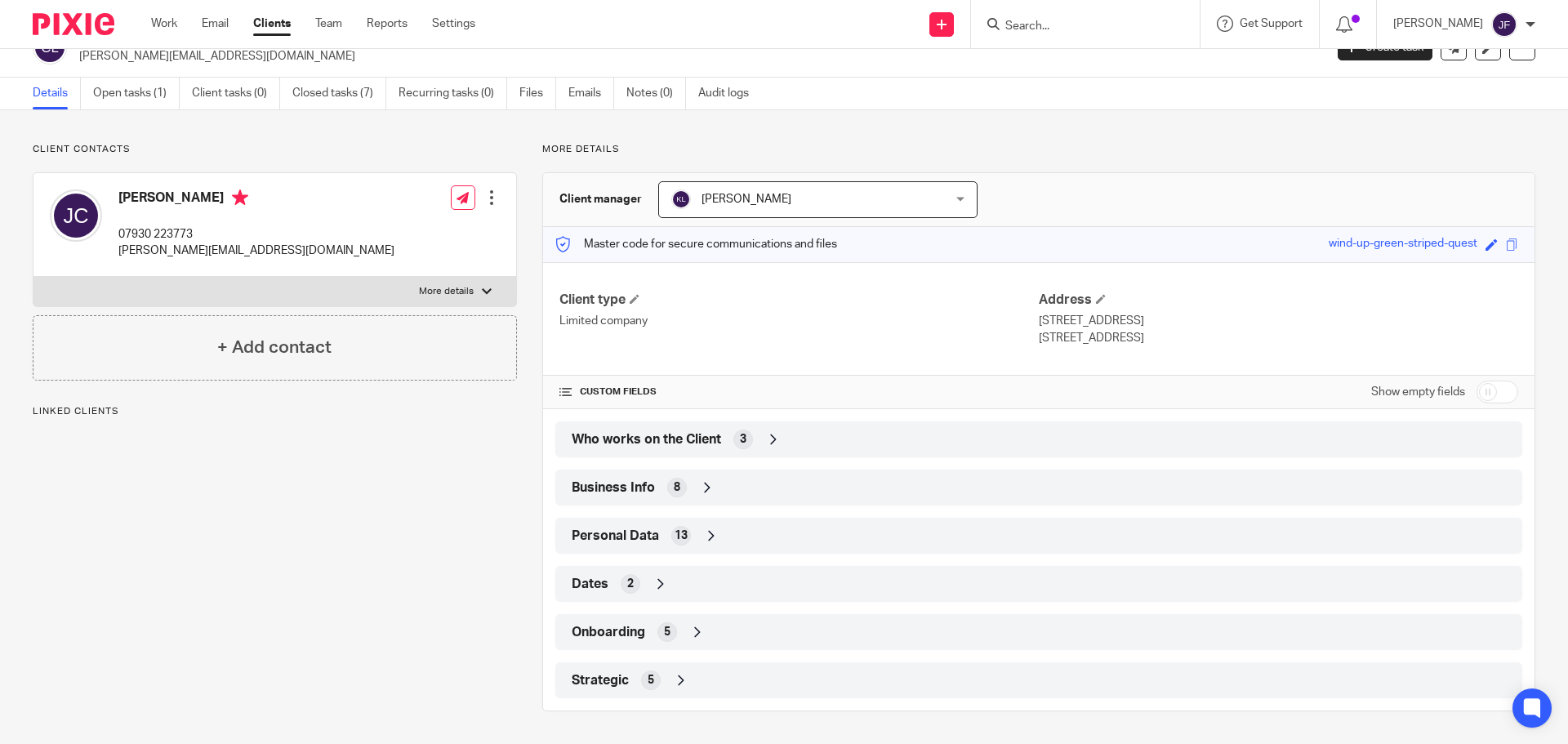
click at [686, 685] on div "Strategic 5" at bounding box center [1039, 680] width 943 height 28
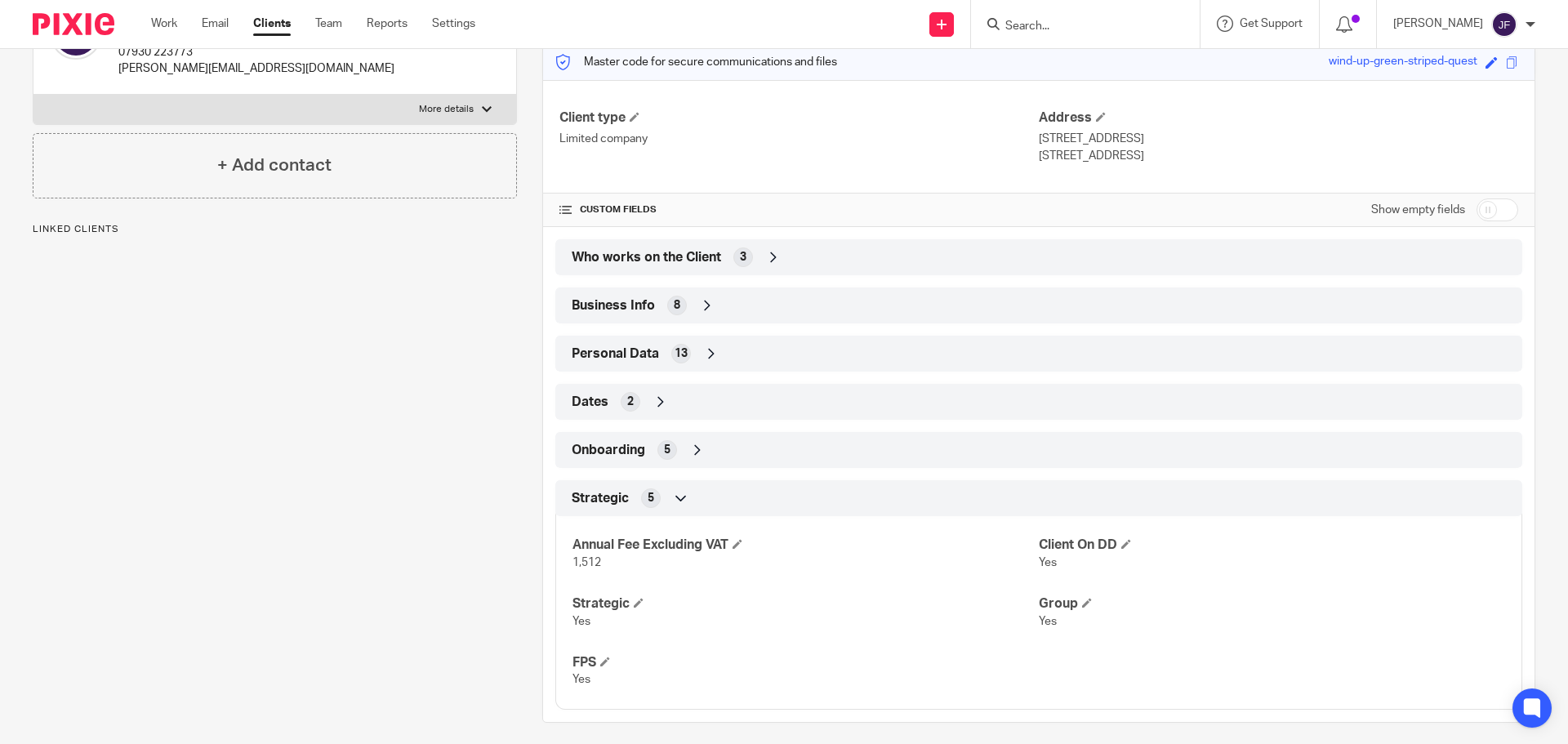
scroll to position [225, 0]
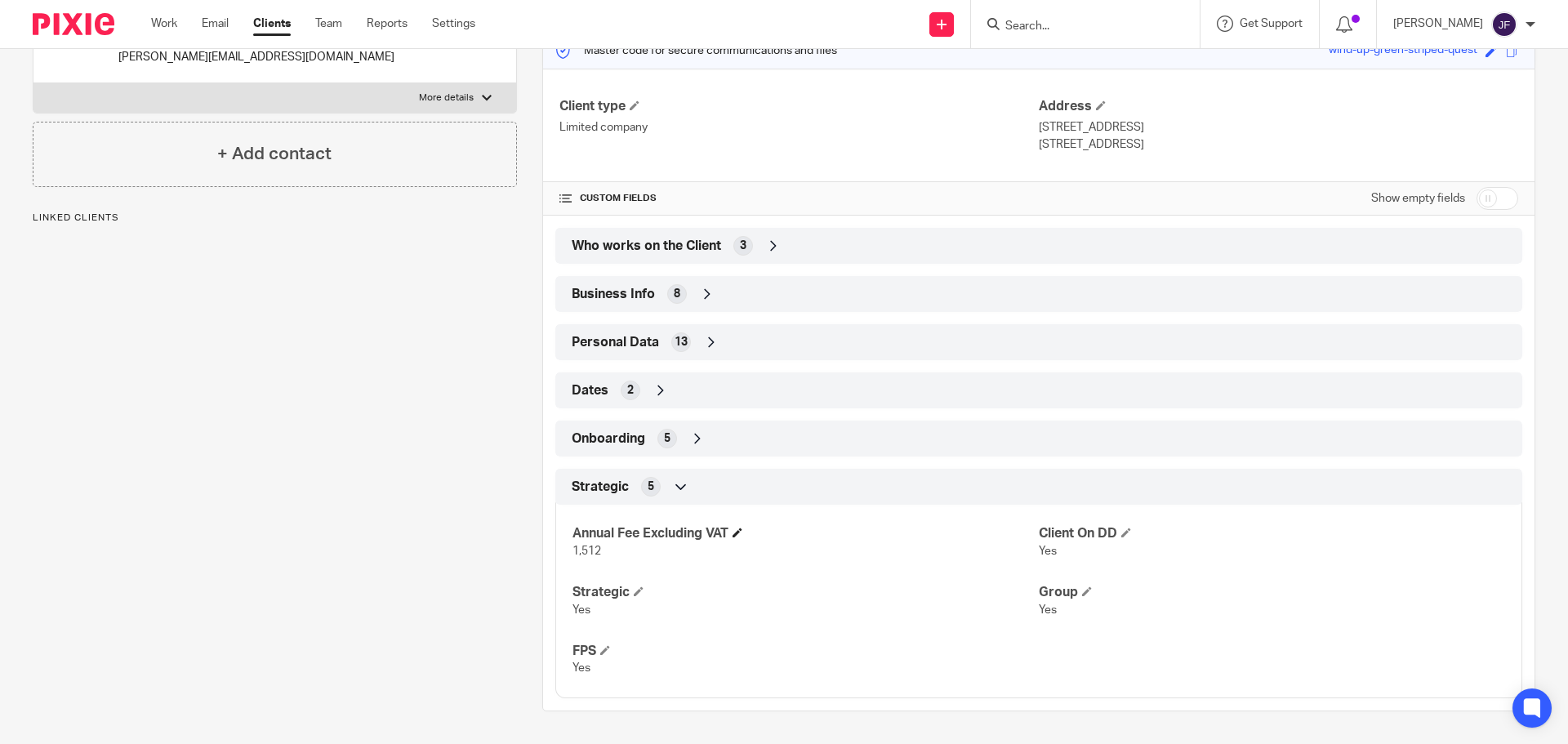
click at [735, 538] on h4 "Annual Fee Excluding VAT" at bounding box center [806, 533] width 466 height 17
click at [739, 533] on span at bounding box center [737, 532] width 10 height 10
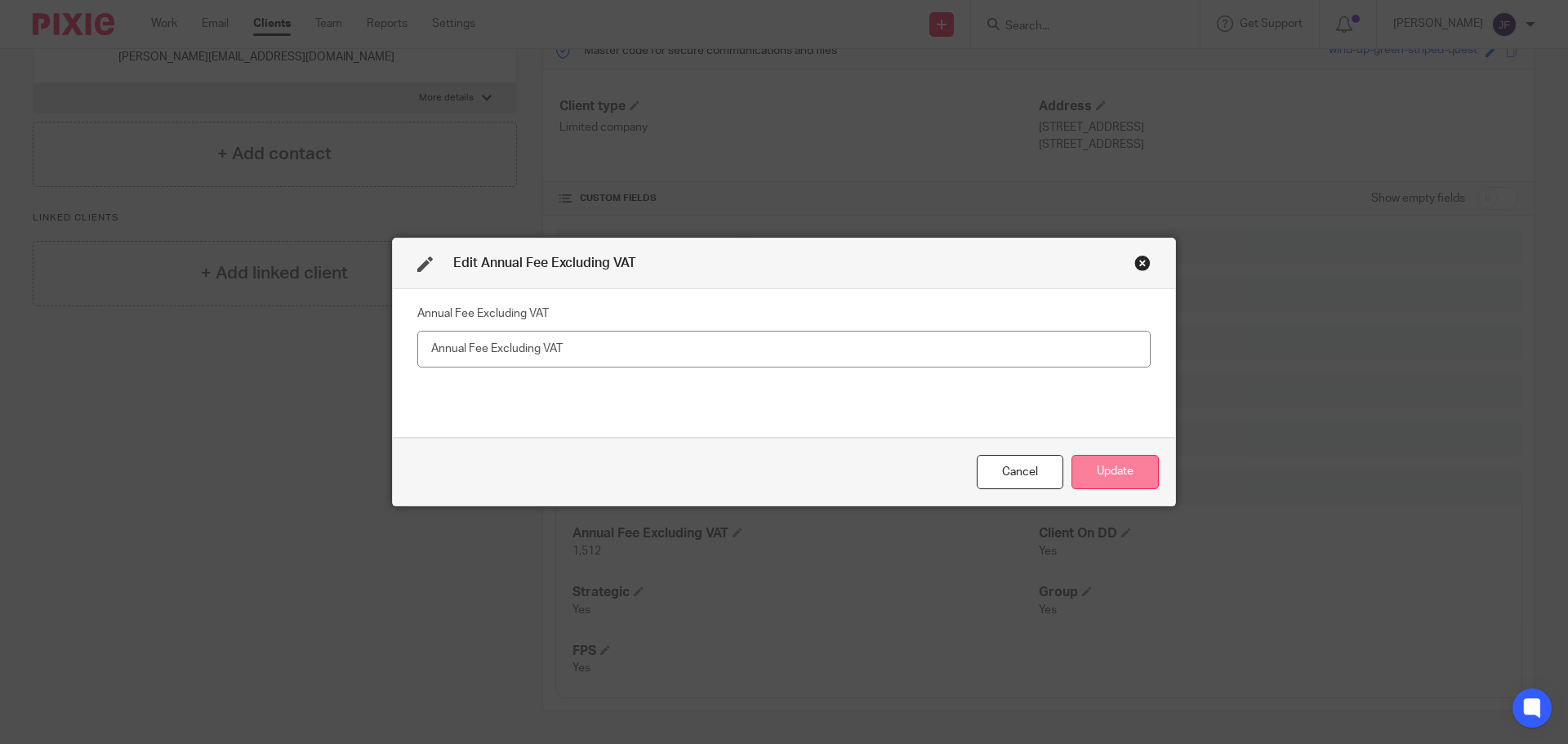
click at [1134, 462] on button "Update" at bounding box center [1115, 472] width 87 height 35
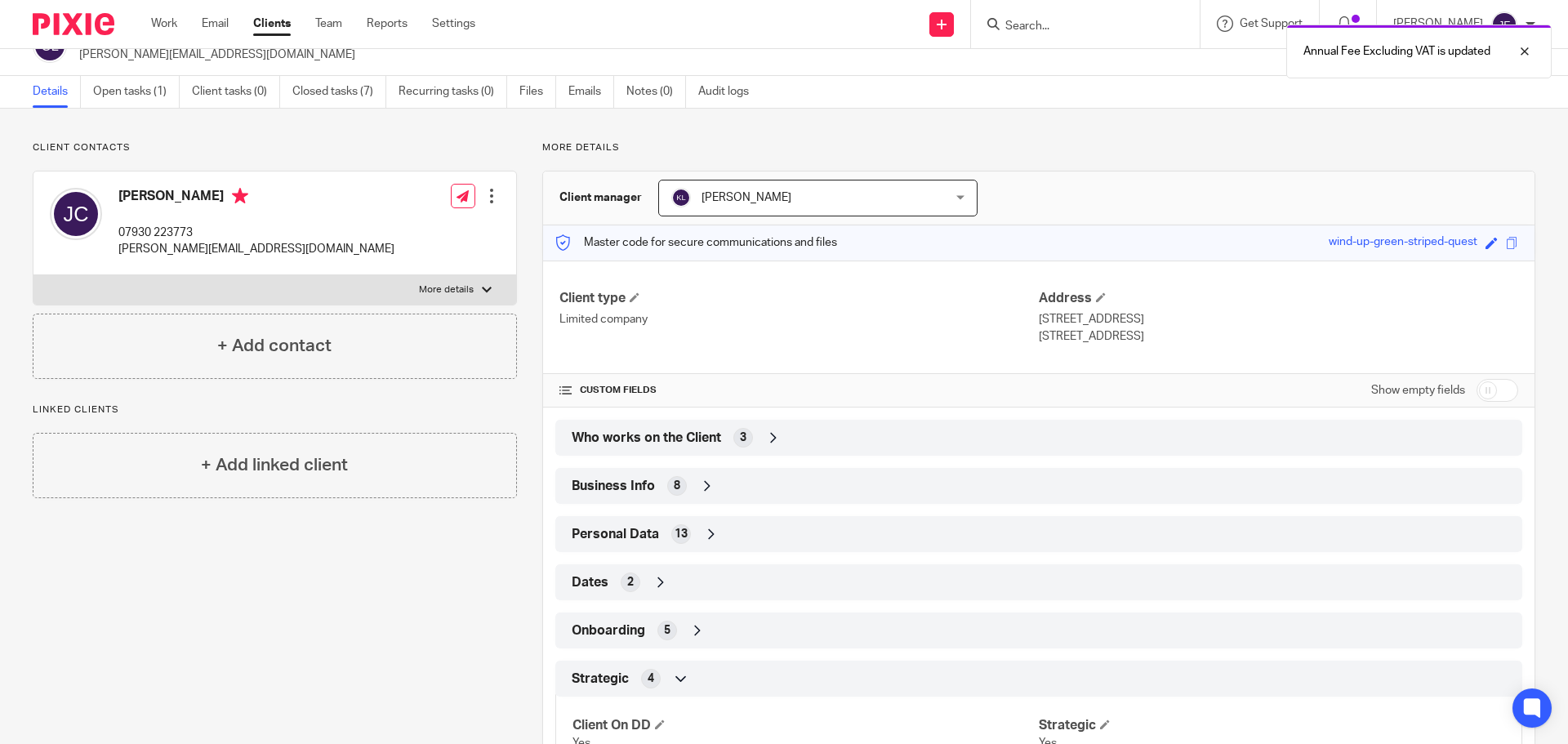
scroll to position [0, 0]
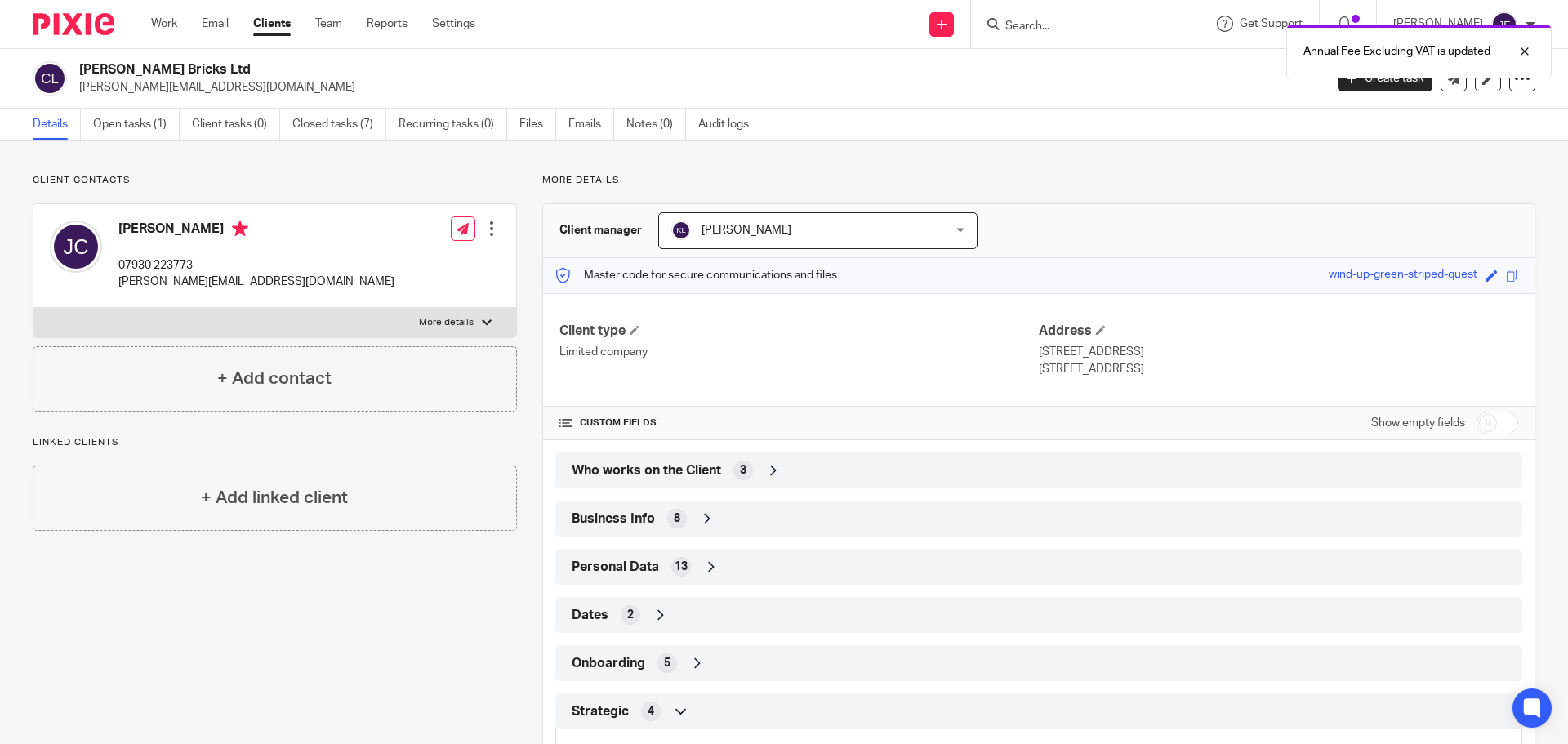
click at [1064, 25] on div "Annual Fee Excluding VAT is updated" at bounding box center [1168, 47] width 767 height 62
click at [1521, 51] on div at bounding box center [1512, 52] width 44 height 20
click at [1073, 24] on div "Annual Fee Excluding VAT is updated" at bounding box center [1168, 47] width 767 height 62
click at [1049, 16] on form at bounding box center [1090, 24] width 173 height 21
click at [1045, 23] on input "Search" at bounding box center [1077, 27] width 147 height 15
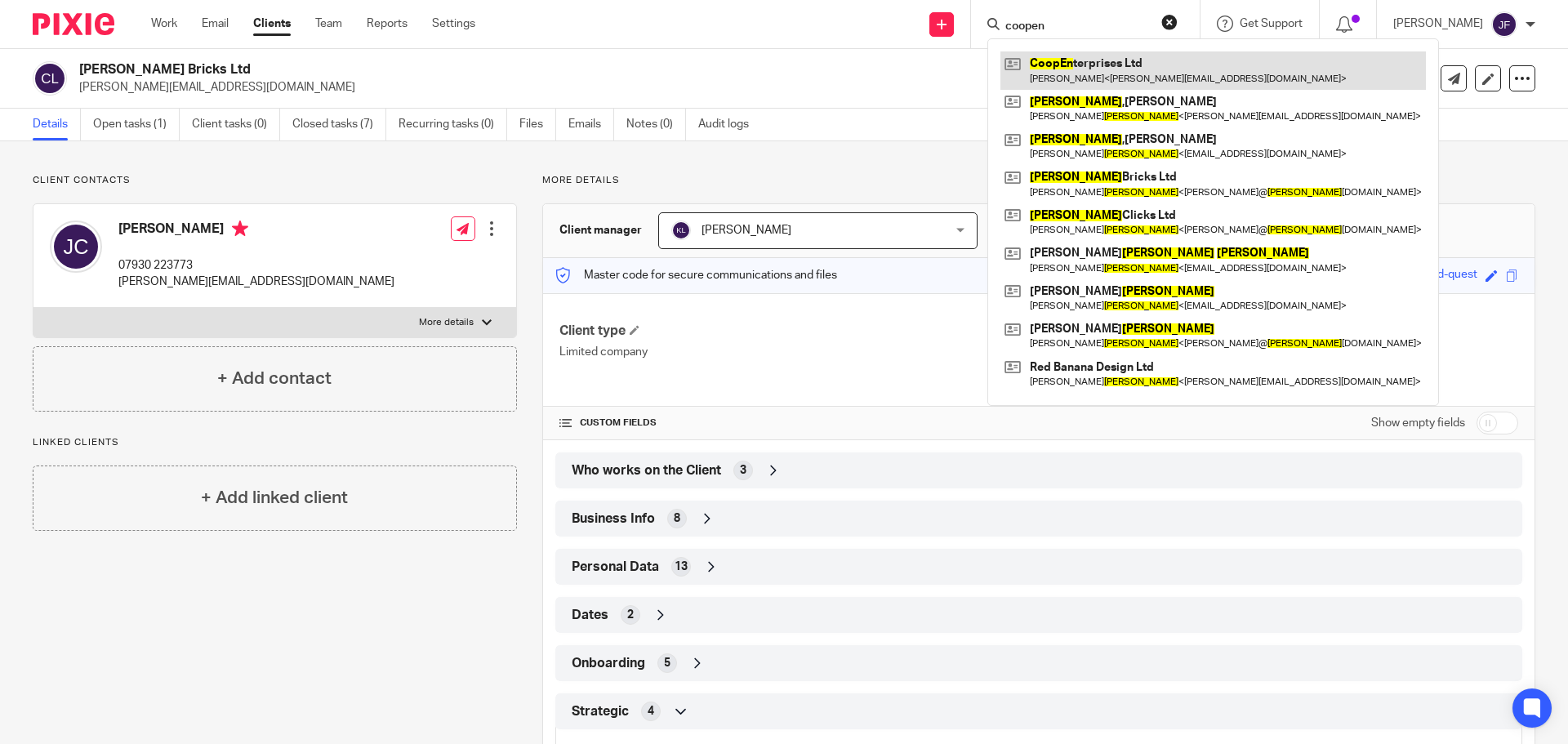
type input "coopen"
click at [1147, 62] on link at bounding box center [1212, 70] width 425 height 38
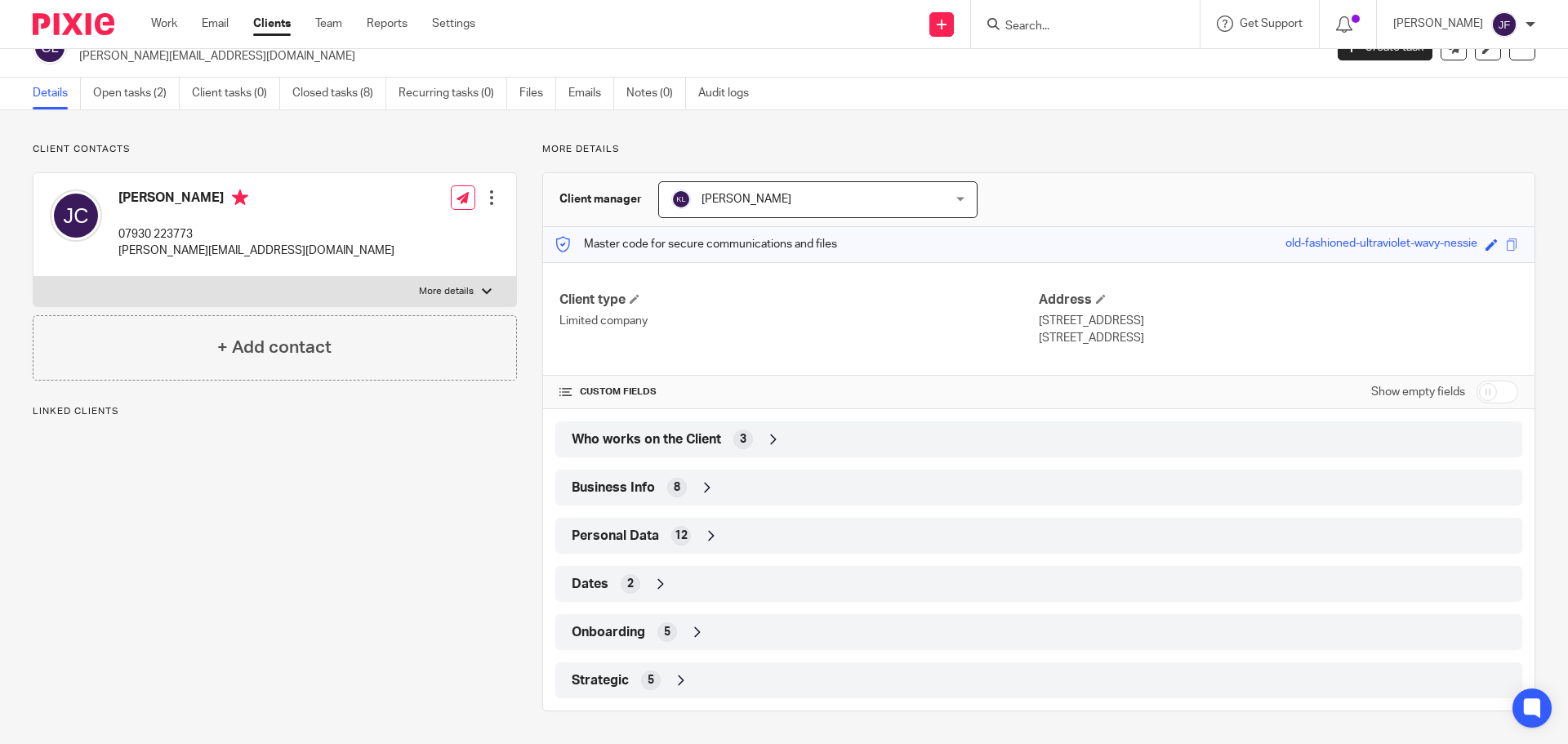
click at [682, 680] on icon at bounding box center [681, 680] width 16 height 16
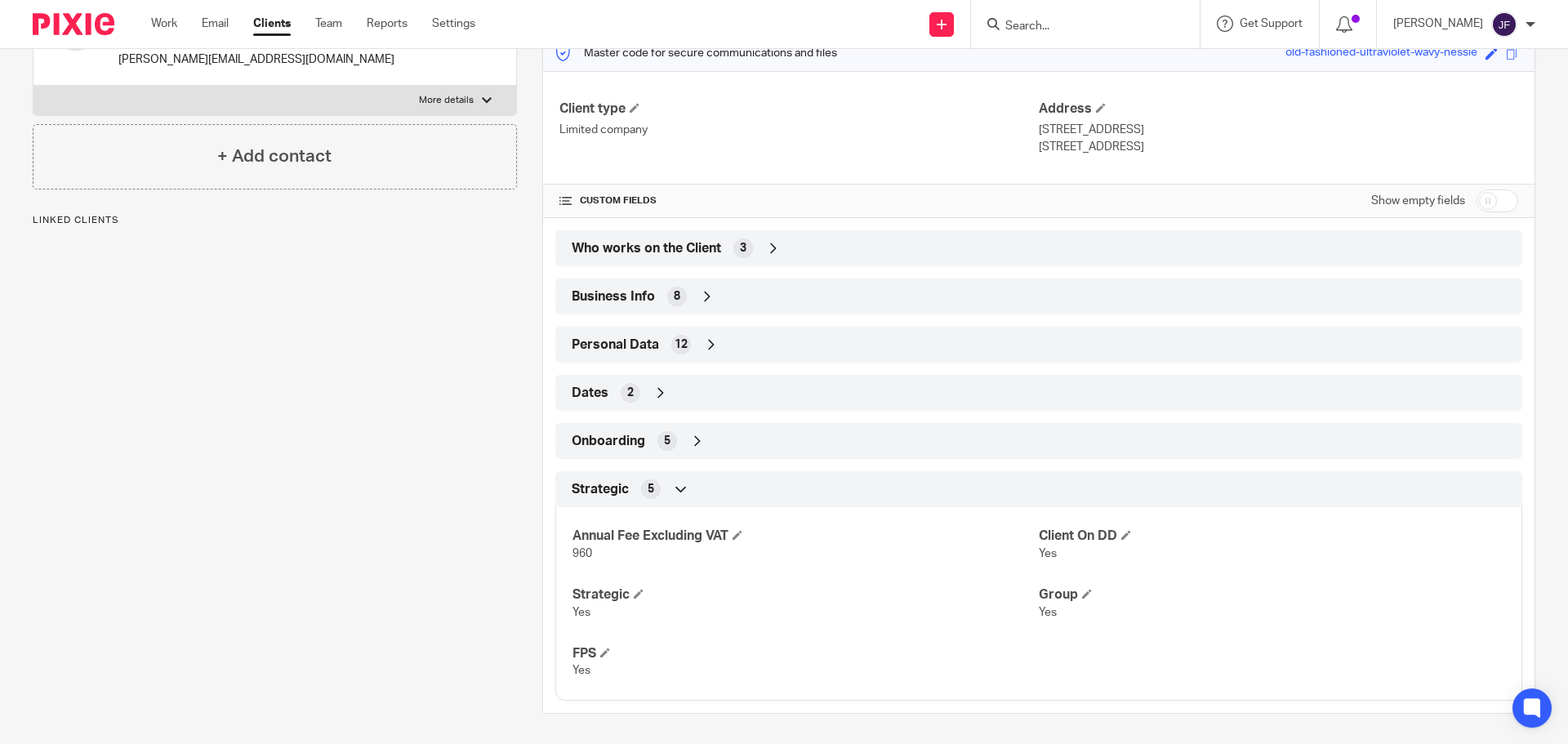
scroll to position [225, 0]
click at [740, 529] on span at bounding box center [737, 532] width 10 height 10
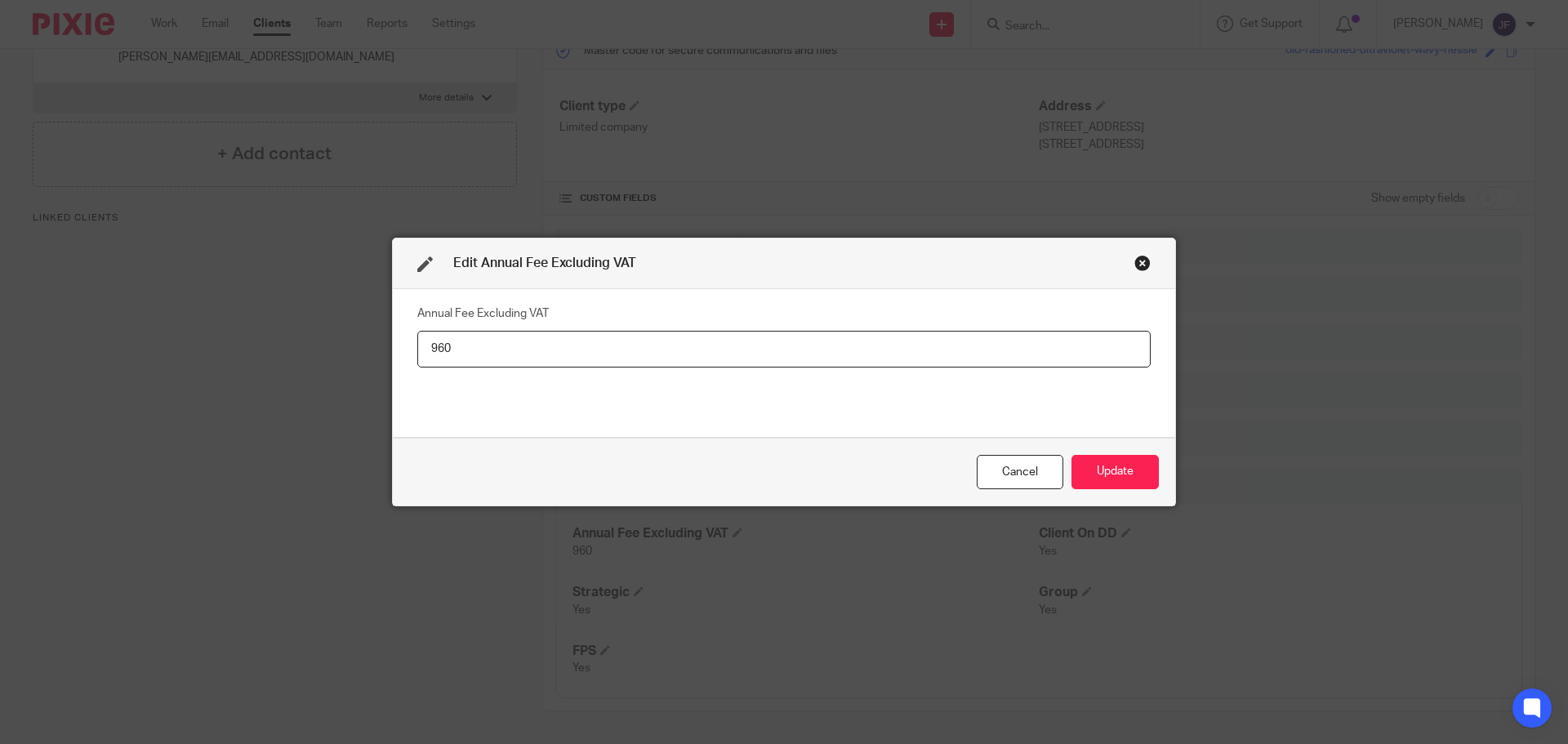
click at [594, 361] on input "960" at bounding box center [784, 349] width 733 height 37
click at [1095, 470] on button "Update" at bounding box center [1115, 472] width 87 height 35
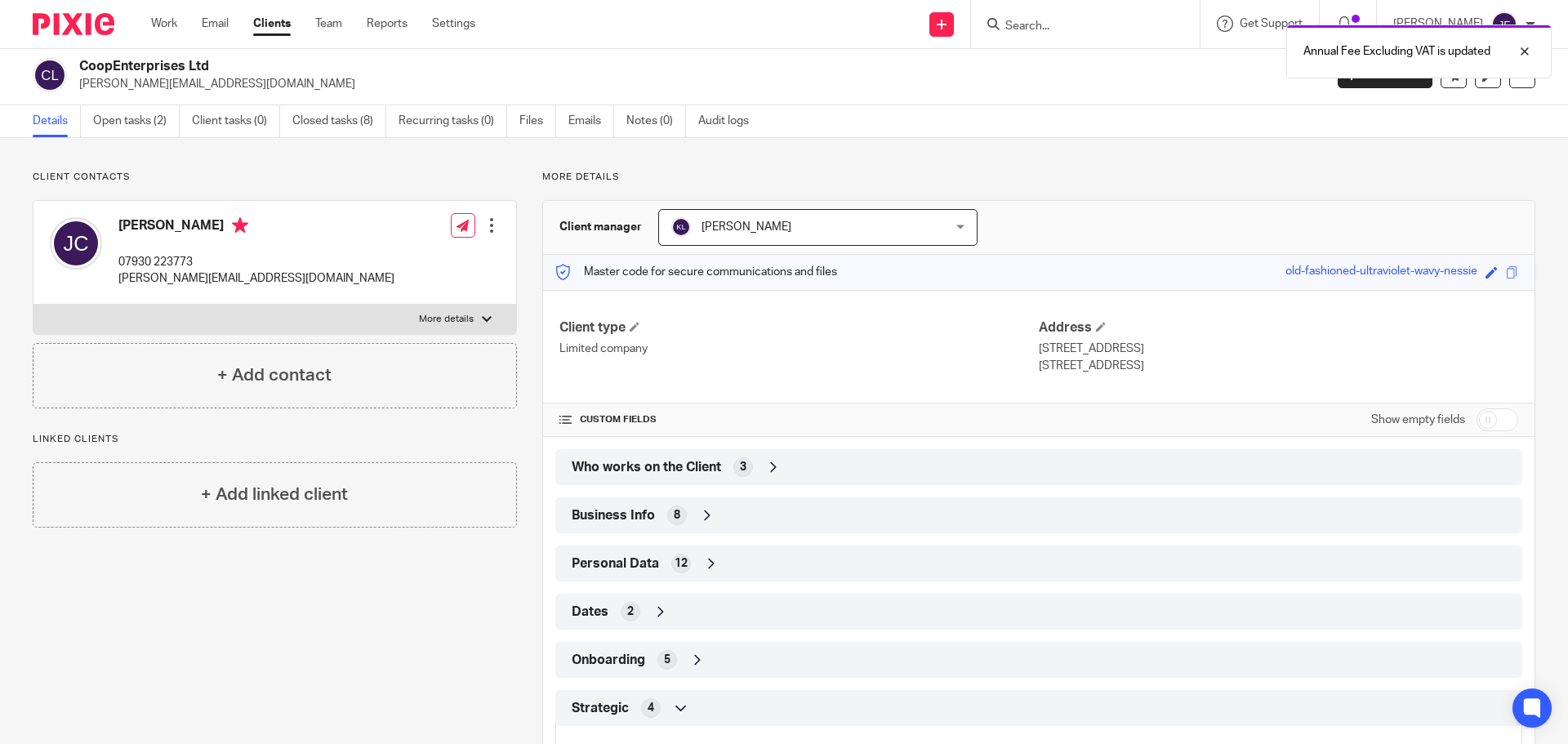
scroll to position [2, 0]
click at [69, 20] on img at bounding box center [73, 24] width 81 height 22
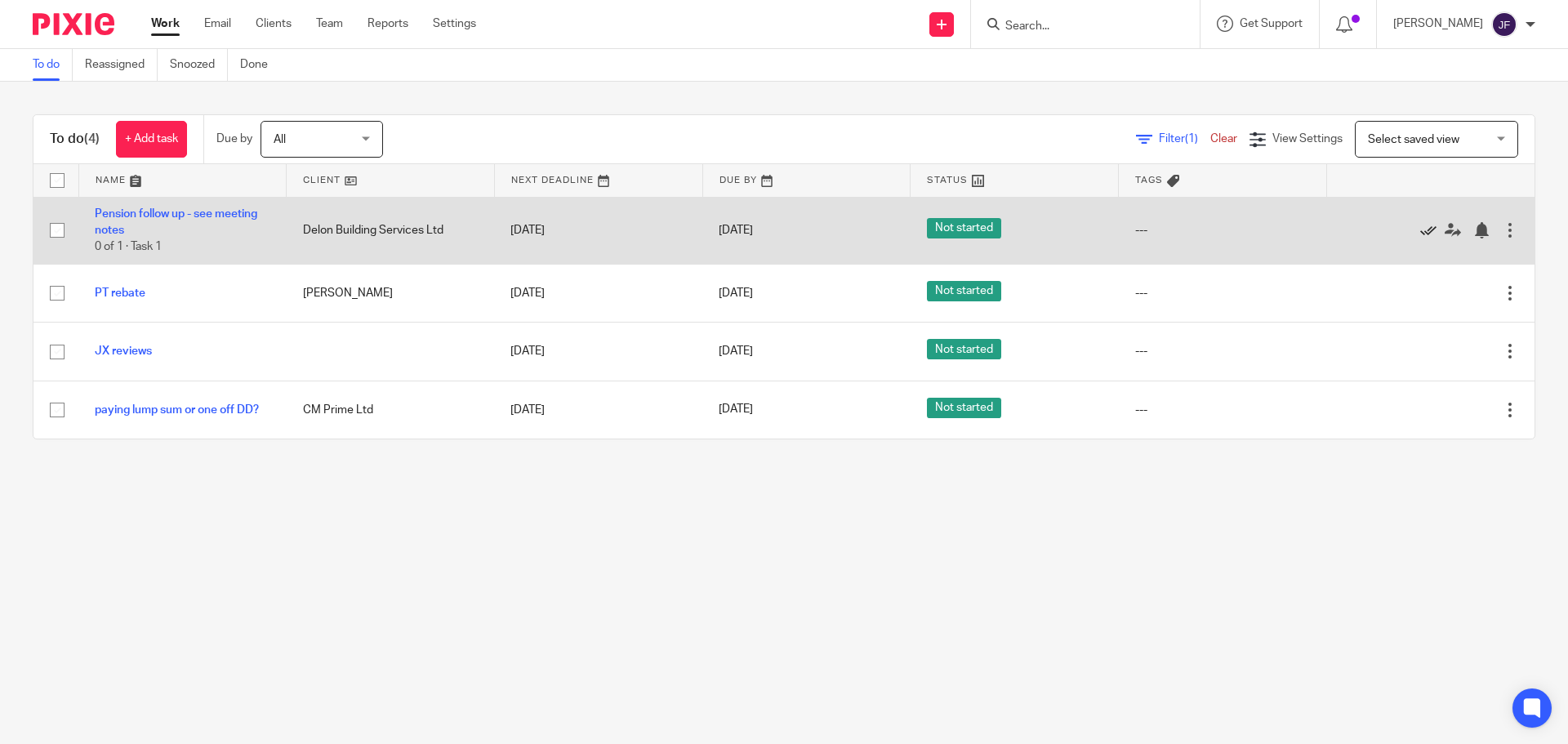
click at [1420, 227] on link at bounding box center [1432, 230] width 25 height 16
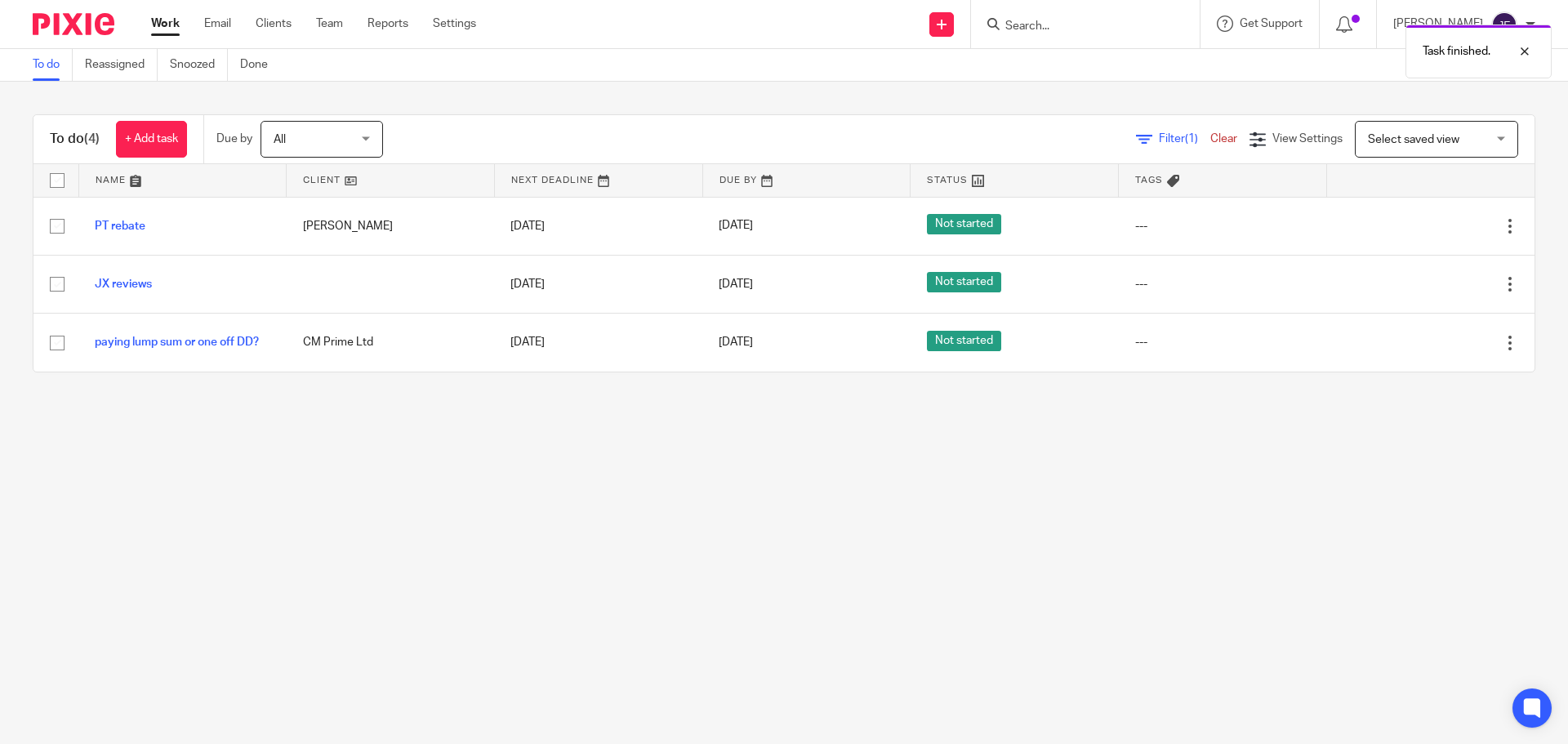
click at [513, 538] on main "To do Reassigned Snoozed Done To do (4) + Add task Due by All All [DATE] [DATE]…" at bounding box center [784, 372] width 1568 height 744
click at [1040, 22] on input "Search" at bounding box center [1077, 27] width 147 height 15
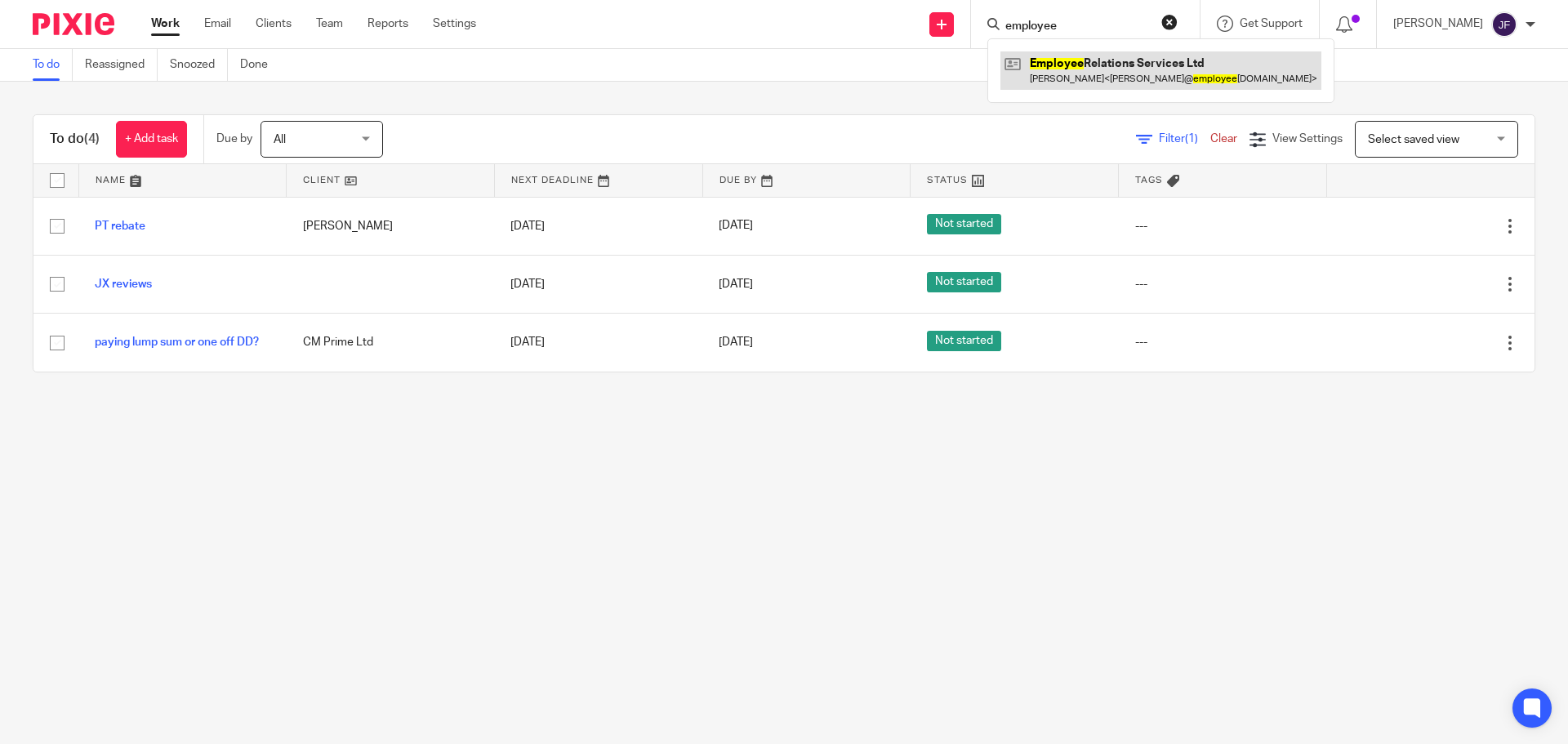
type input "employee"
click at [1049, 57] on link at bounding box center [1161, 70] width 321 height 38
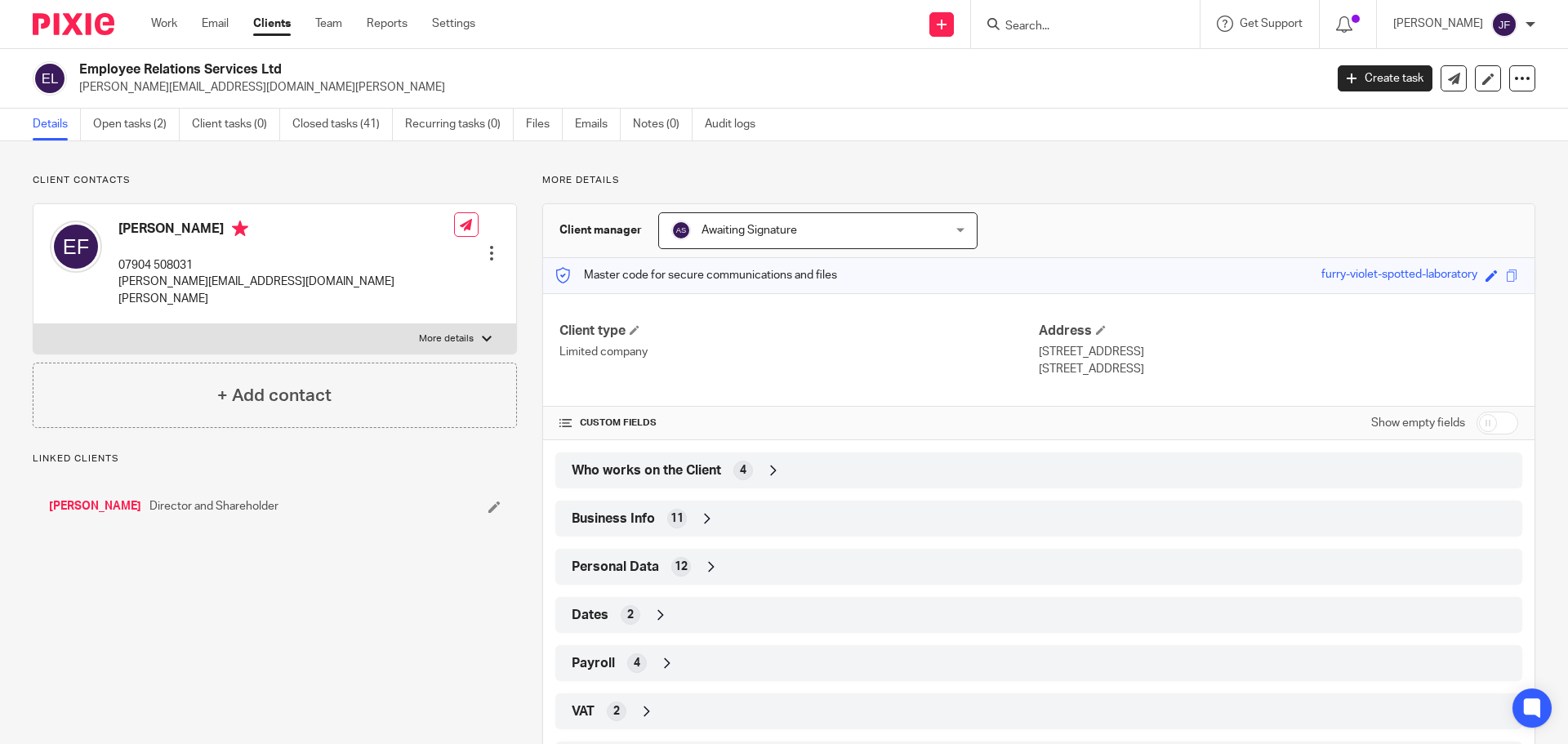
click at [673, 466] on span "Who works on the Client" at bounding box center [646, 470] width 150 height 17
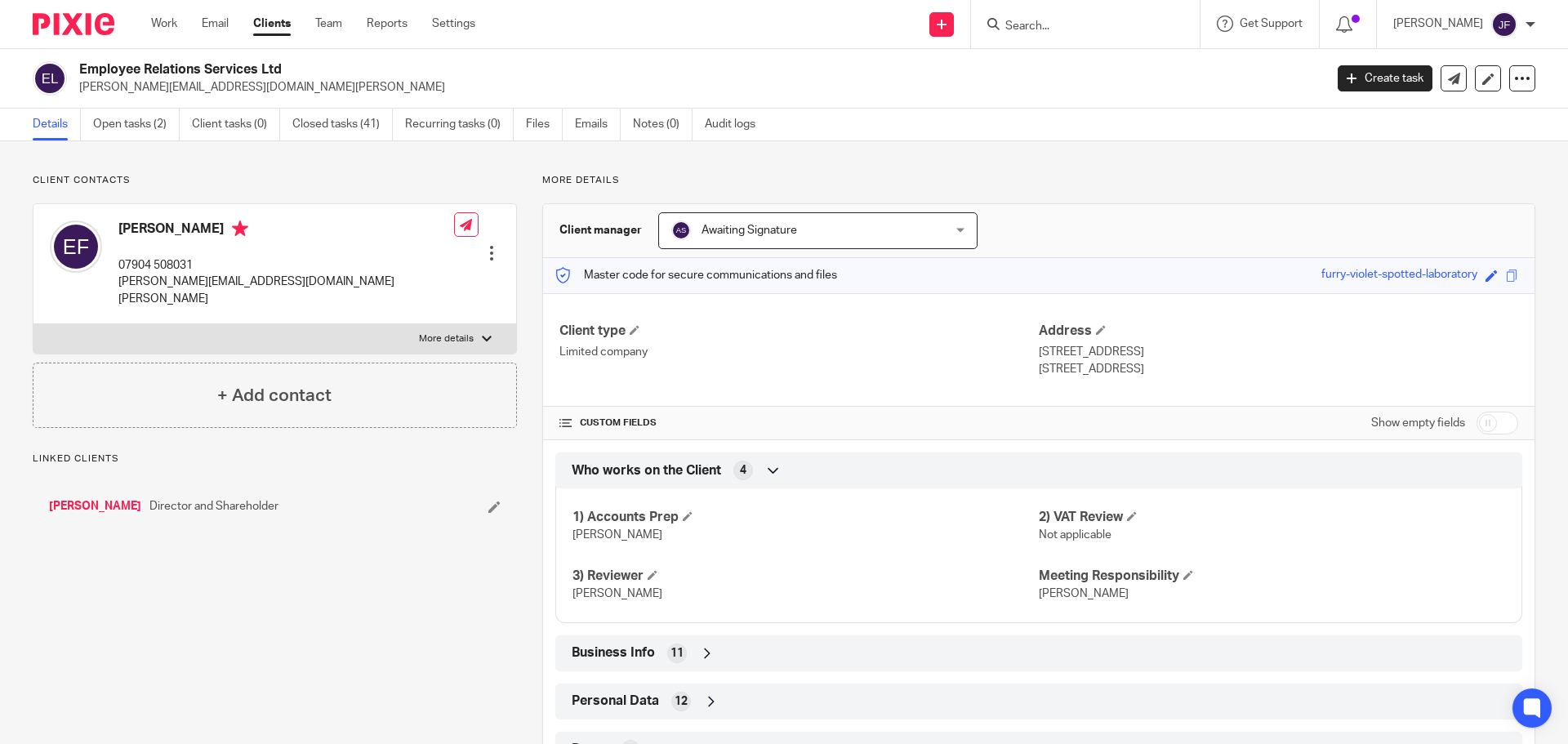
click at [81, 21] on img at bounding box center [73, 24] width 81 height 22
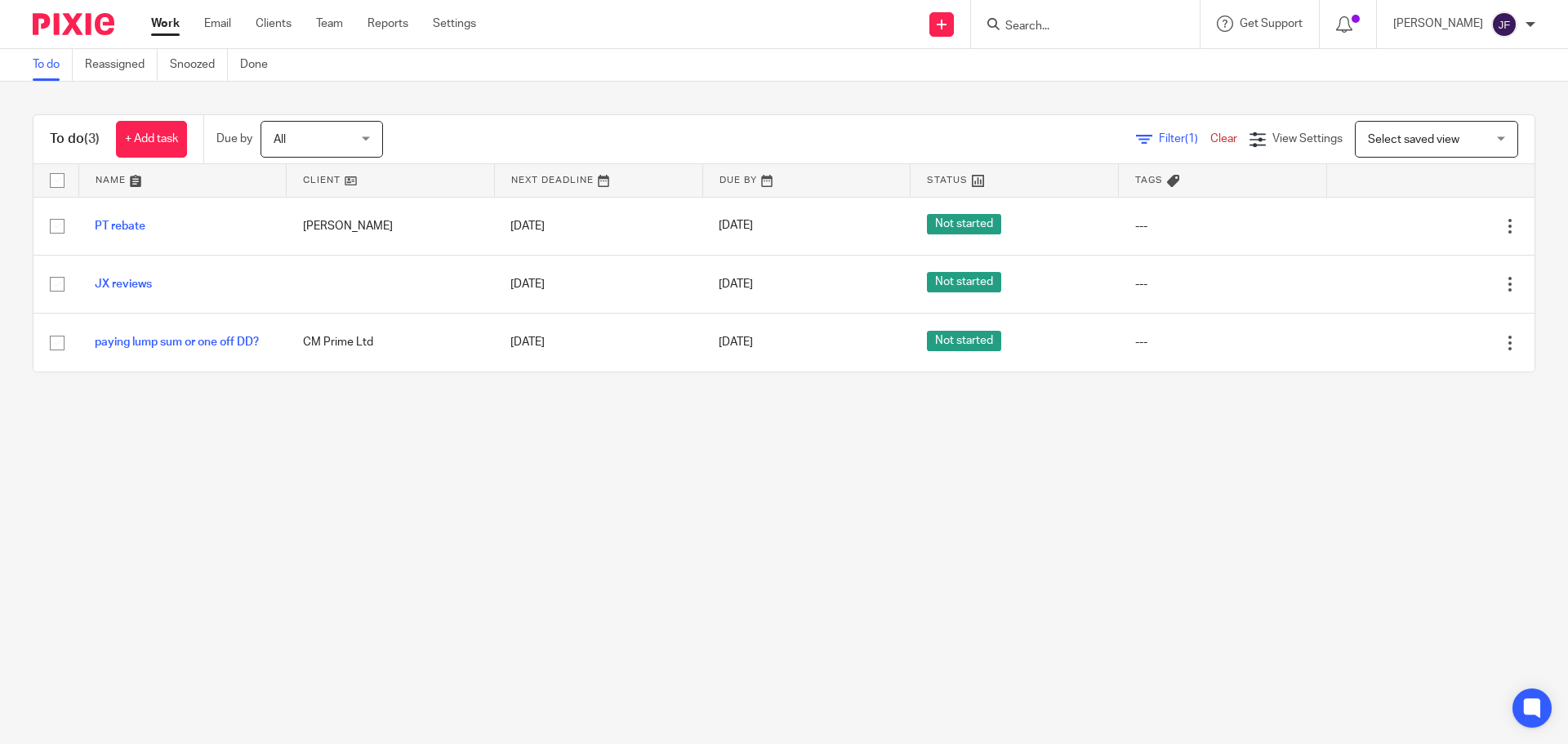
click at [1049, 14] on form at bounding box center [1090, 24] width 173 height 21
click at [1047, 25] on input "Search" at bounding box center [1077, 27] width 147 height 15
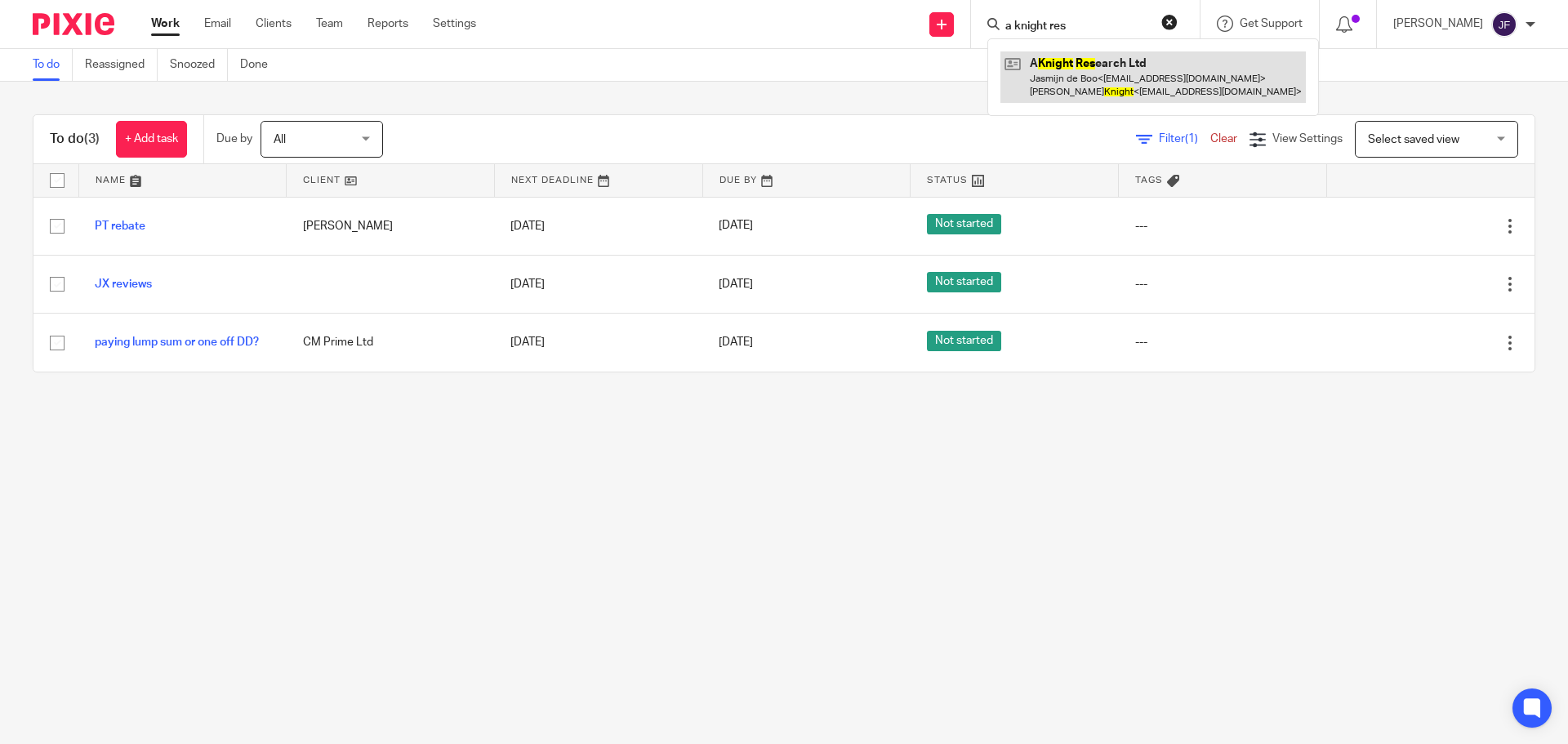
type input "a knight res"
click at [1050, 80] on link at bounding box center [1153, 76] width 305 height 51
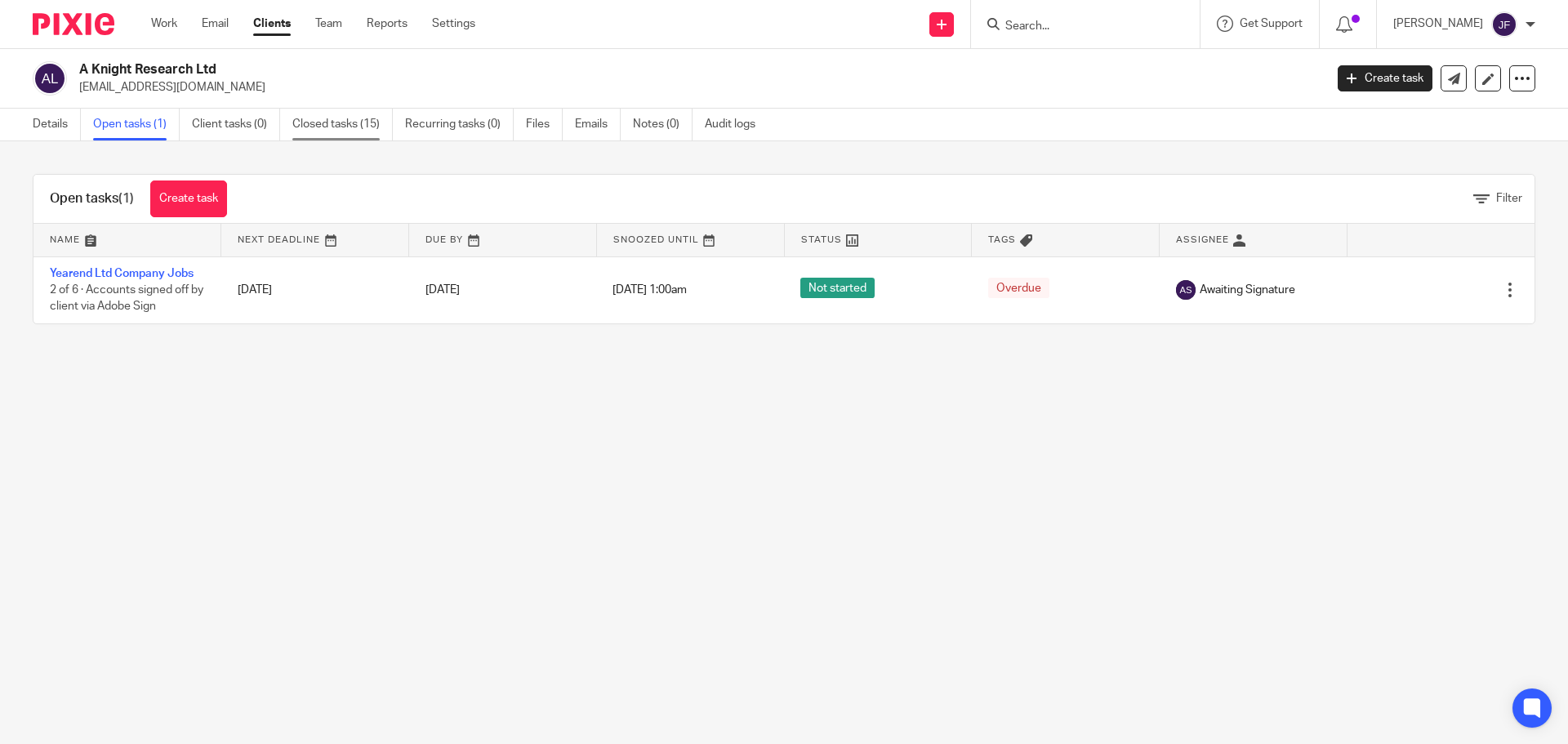
click at [355, 120] on link "Closed tasks (15)" at bounding box center [342, 125] width 100 height 32
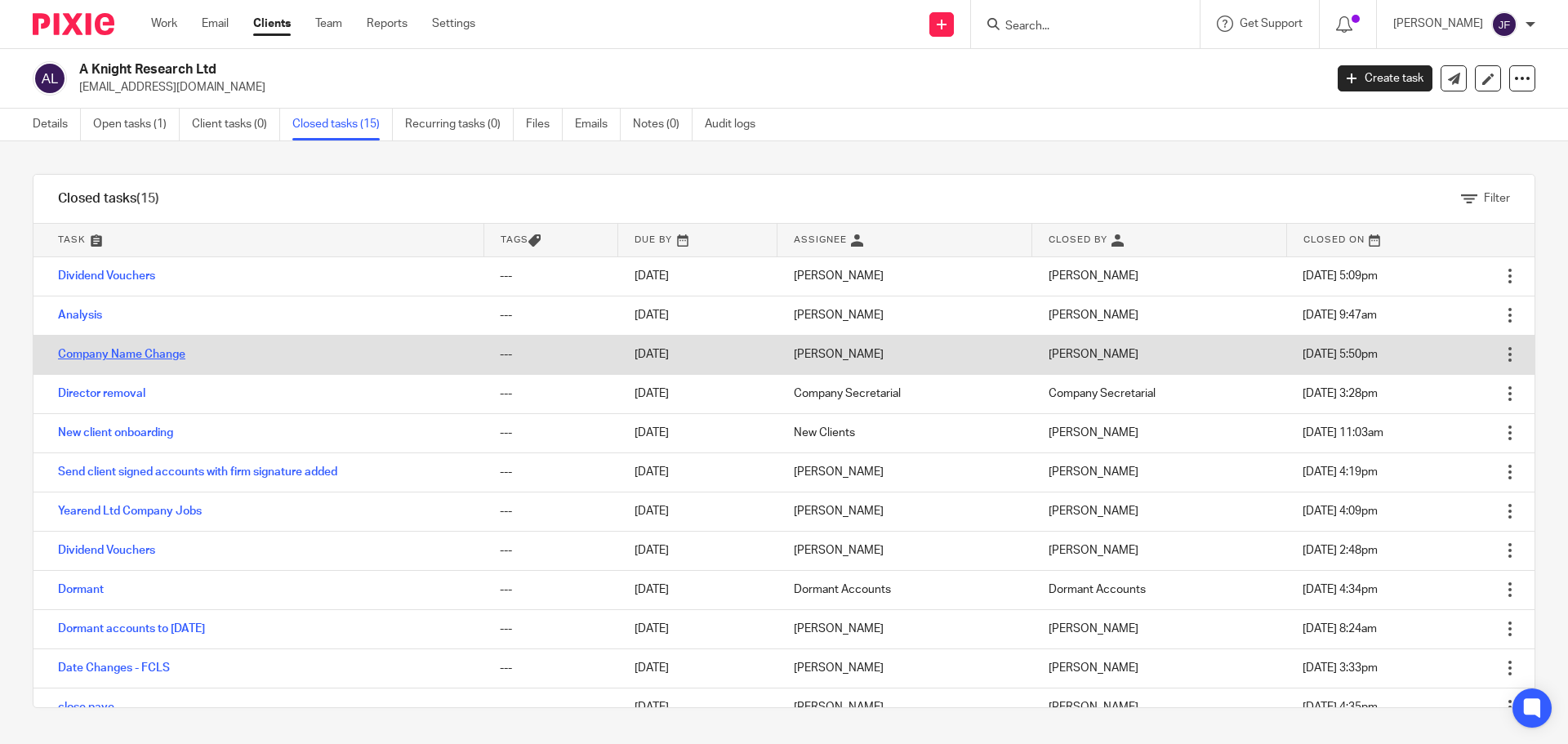
click at [122, 355] on link "Company Name Change" at bounding box center [121, 355] width 128 height 12
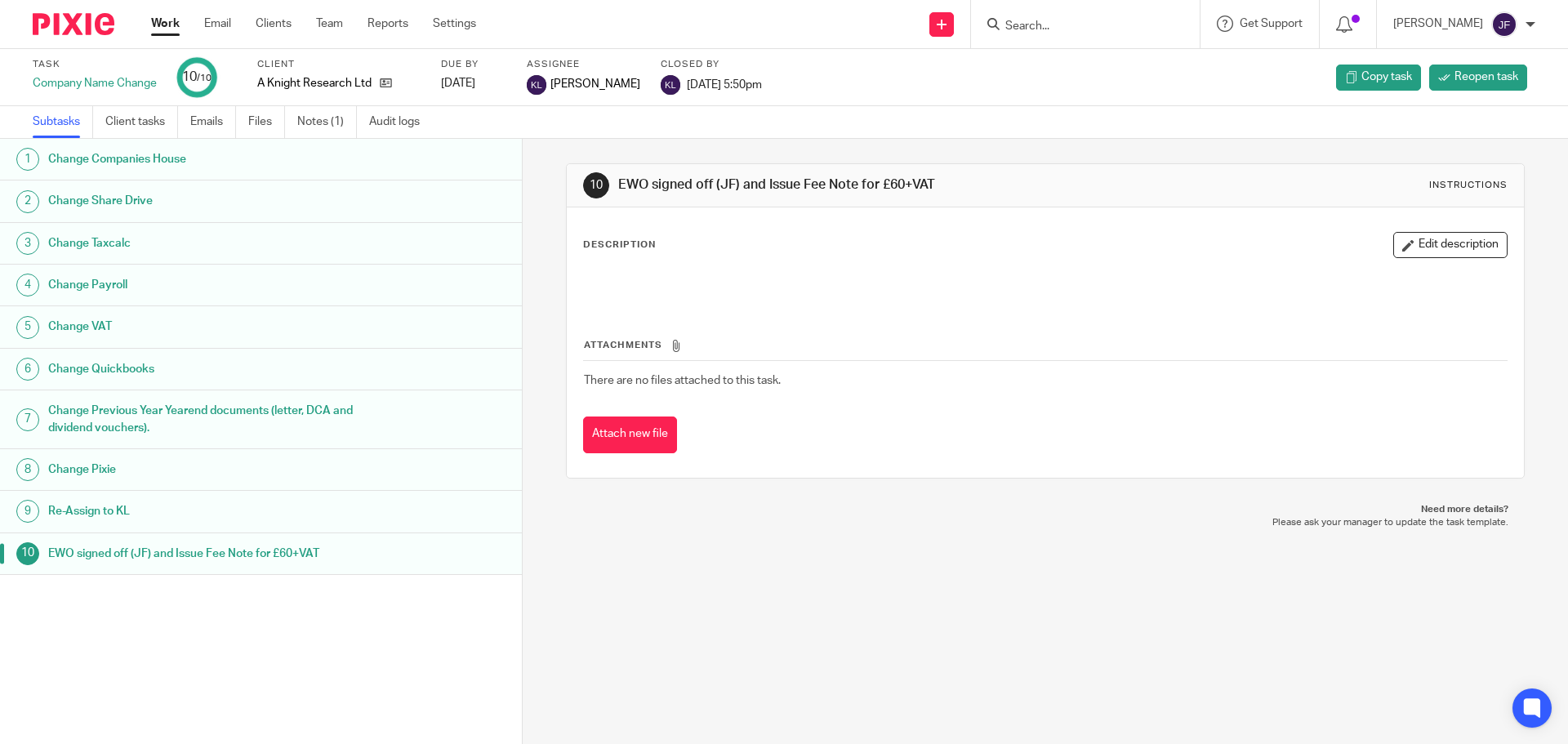
click at [50, 32] on img at bounding box center [73, 24] width 81 height 22
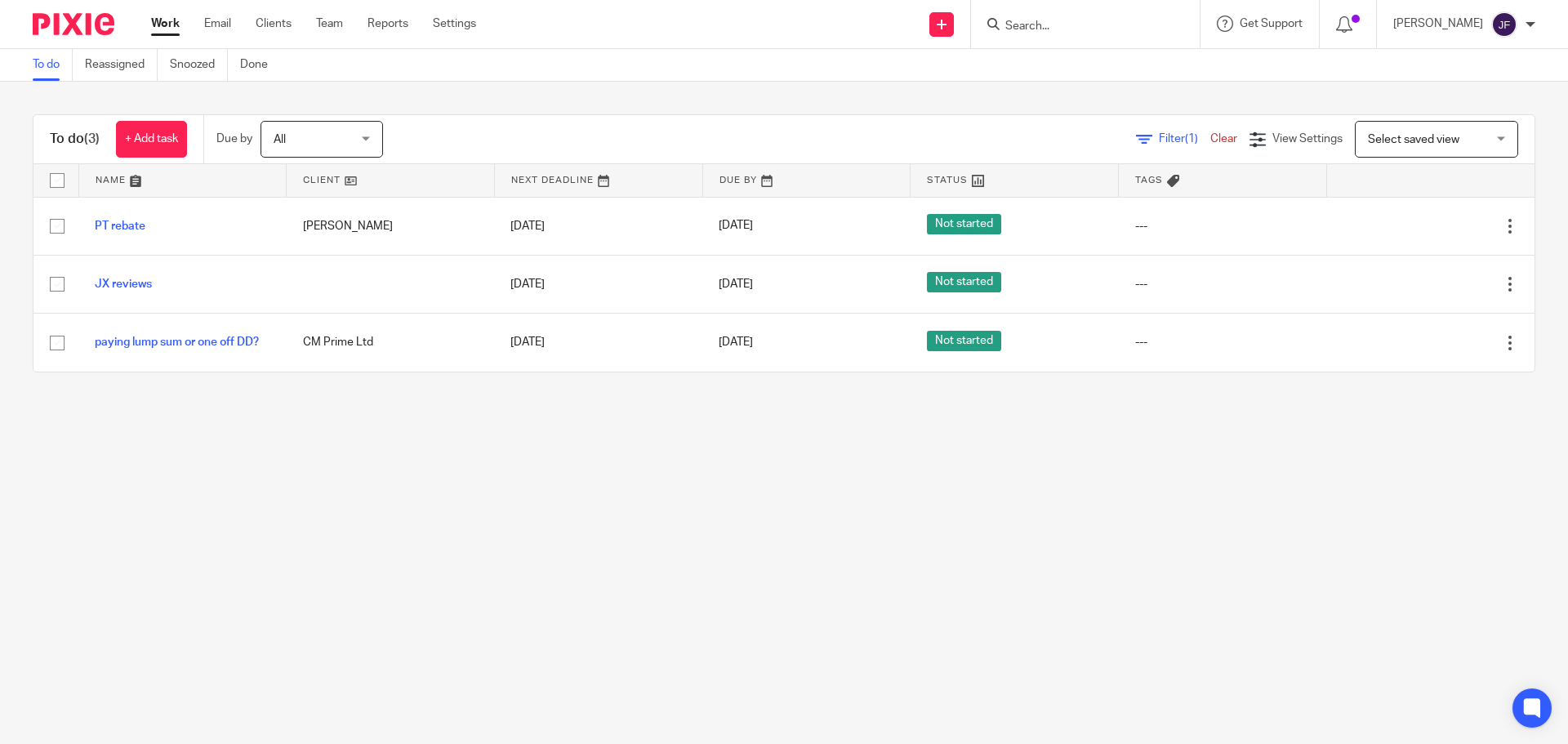
click at [1064, 27] on input "Search" at bounding box center [1077, 27] width 147 height 15
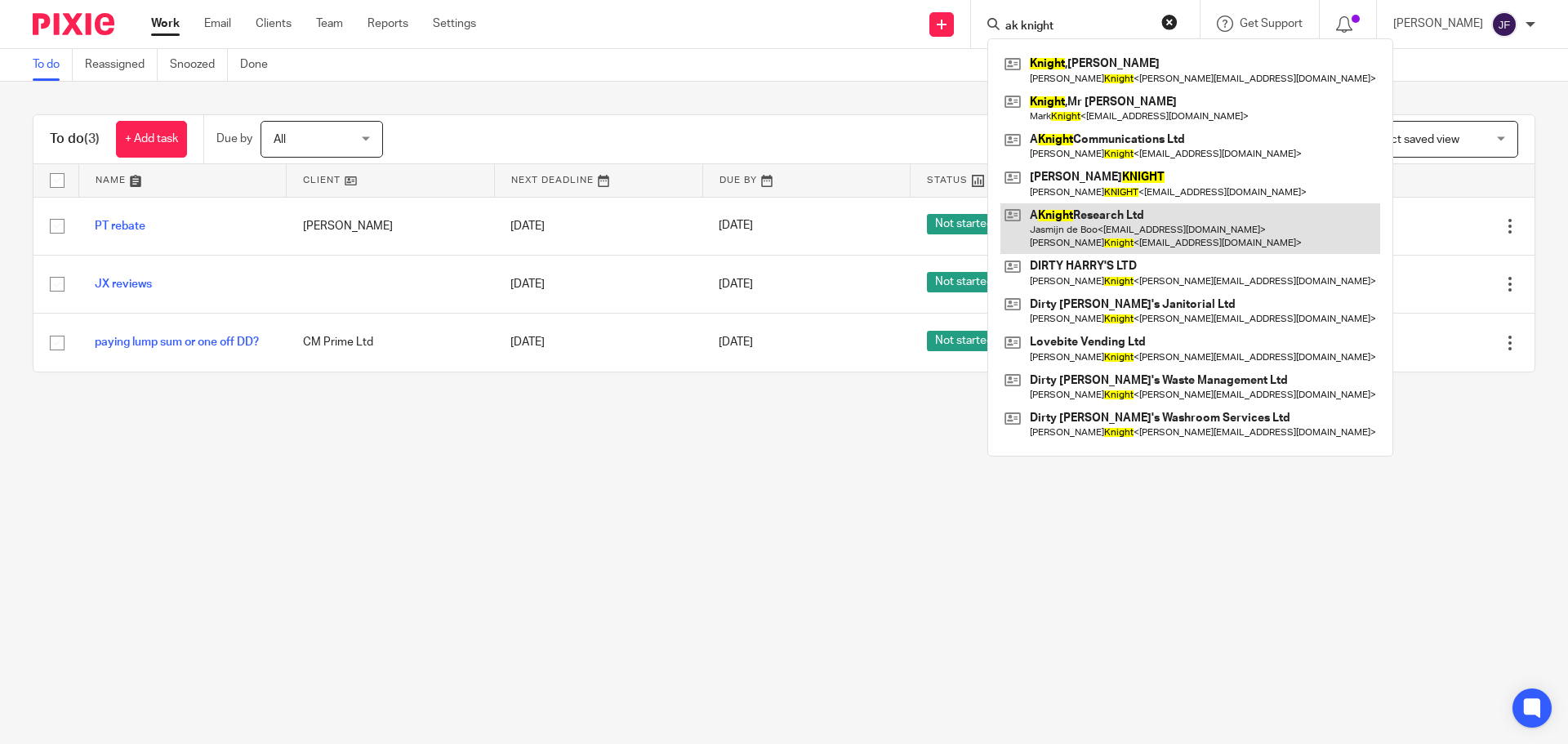
type input "ak knight"
click at [1160, 223] on link at bounding box center [1189, 228] width 380 height 51
